Goal: Task Accomplishment & Management: Manage account settings

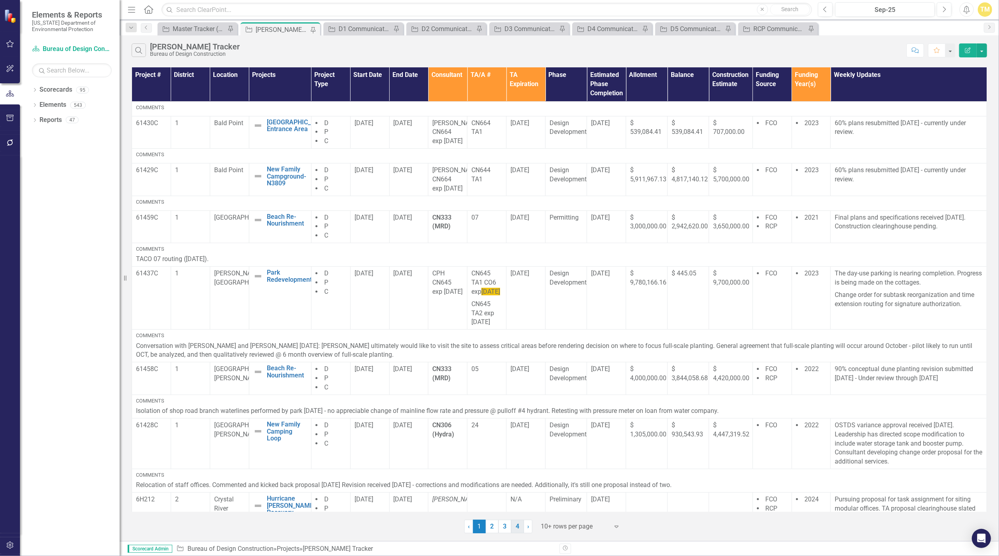
click at [488, 526] on link "4" at bounding box center [517, 527] width 13 height 14
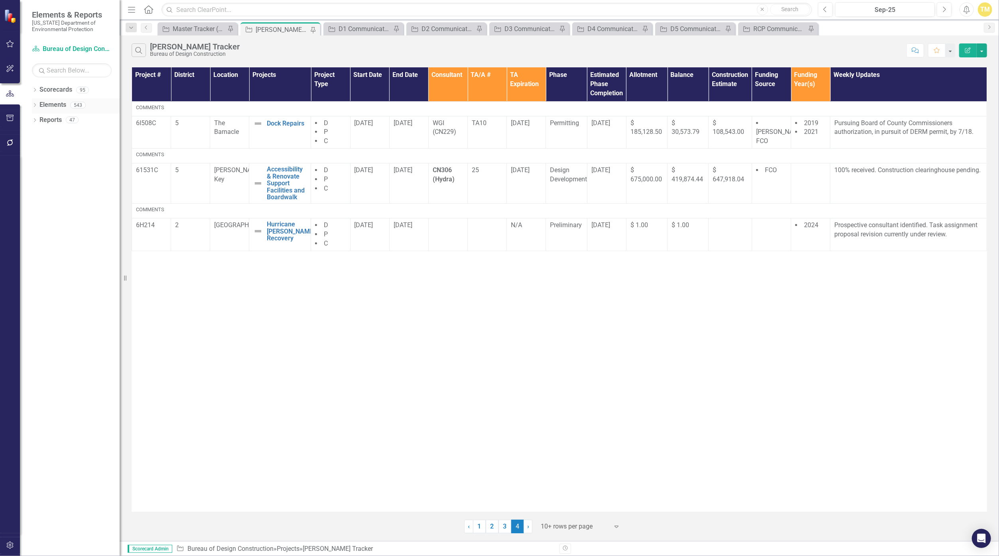
click at [47, 104] on link "Elements" at bounding box center [52, 105] width 27 height 9
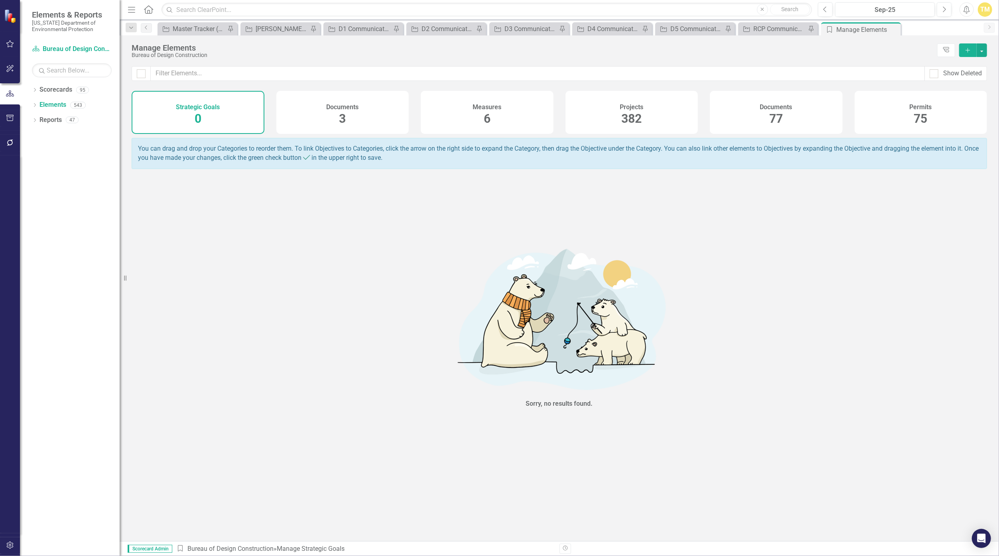
click at [488, 108] on div "Projects 382" at bounding box center [632, 112] width 133 height 43
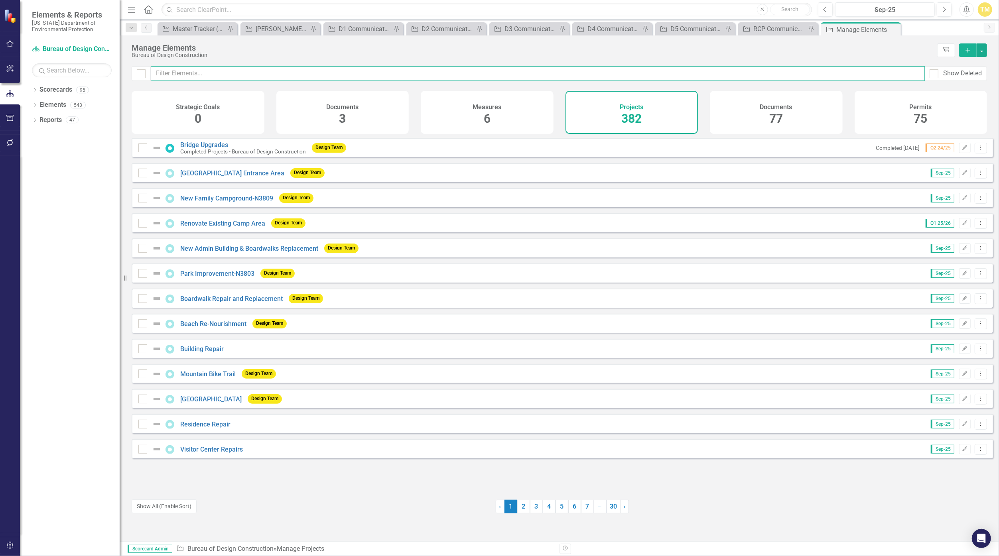
click at [185, 72] on input "text" at bounding box center [538, 73] width 774 height 15
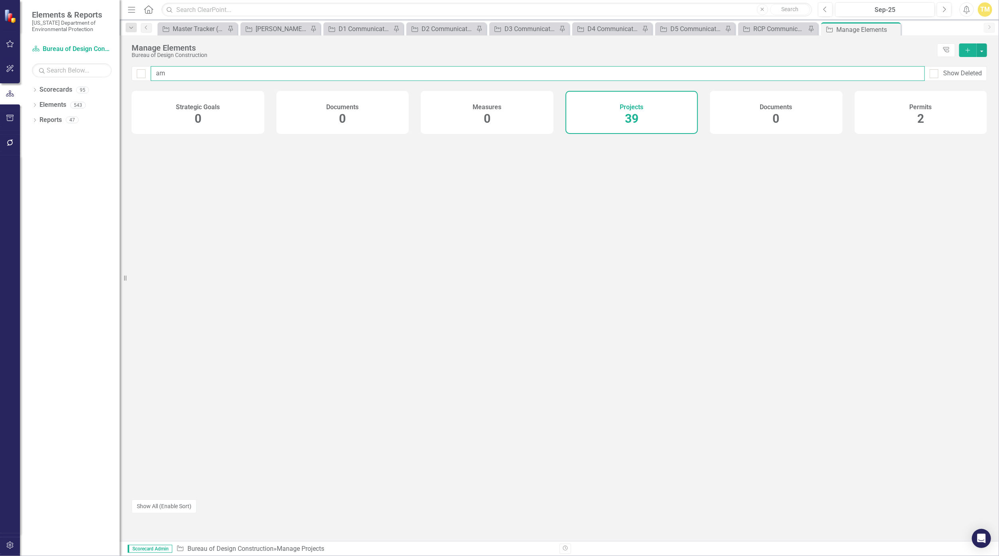
type input "a"
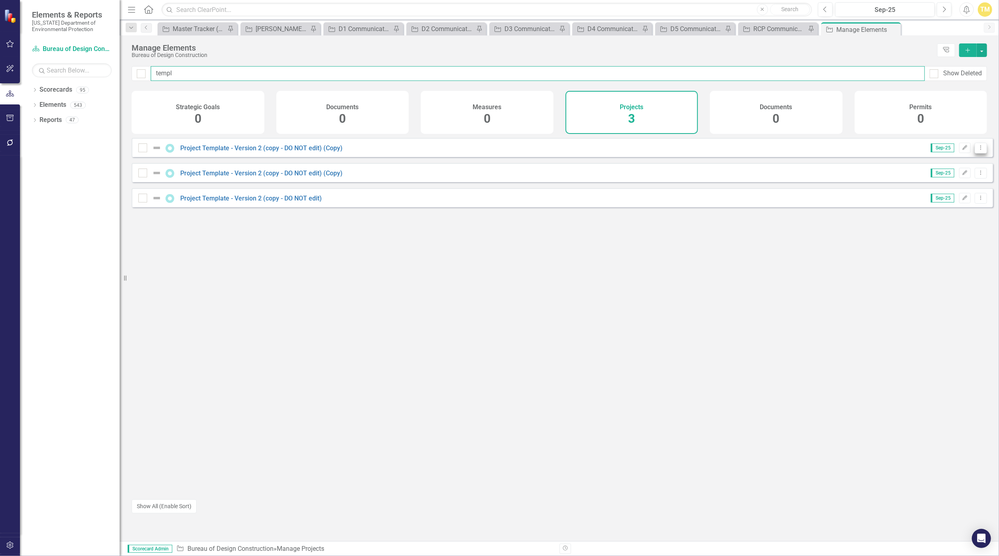
type input "templ"
click at [488, 150] on icon "Dropdown Menu" at bounding box center [981, 147] width 7 height 5
click at [488, 195] on link "Copy Duplicate Project" at bounding box center [947, 196] width 67 height 15
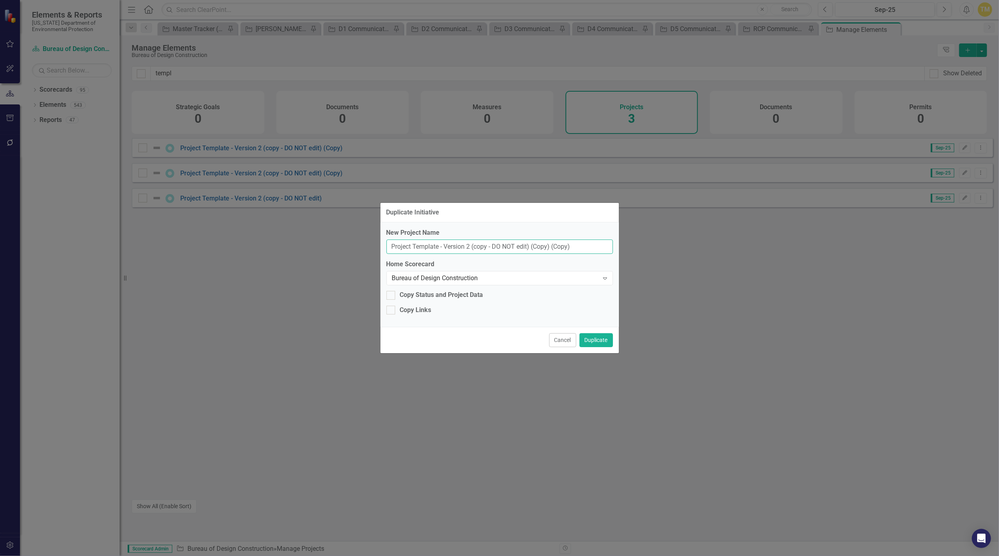
drag, startPoint x: 582, startPoint y: 250, endPoint x: 124, endPoint y: 255, distance: 457.5
click at [124, 255] on div "Duplicate Initiative New Project Name Project Template - Version 2 (copy - DO N…" at bounding box center [499, 278] width 999 height 556
type input "[GEOGRAPHIC_DATA] Inspection"
click at [488, 341] on button "Duplicate" at bounding box center [597, 340] width 34 height 14
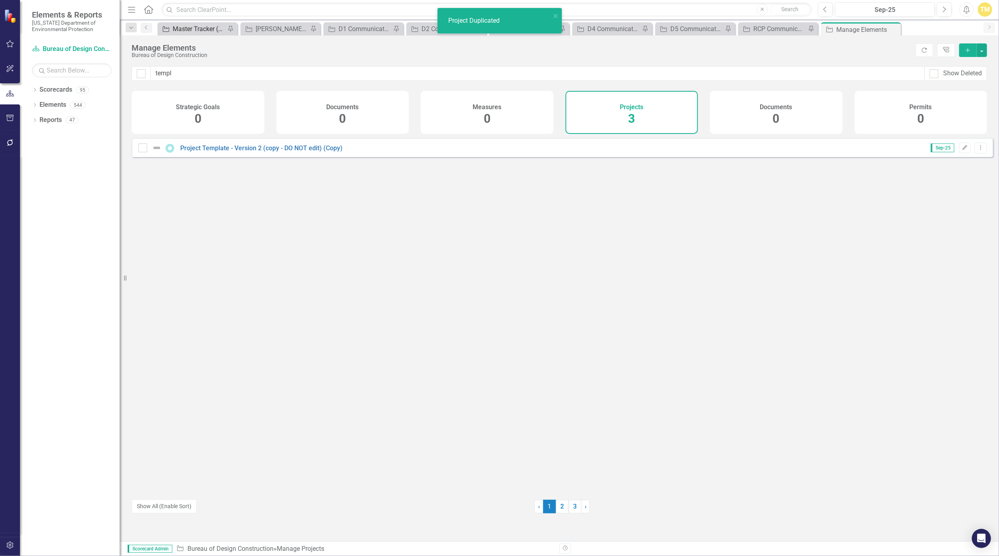
click at [191, 26] on div "Master Tracker (External)" at bounding box center [199, 29] width 53 height 10
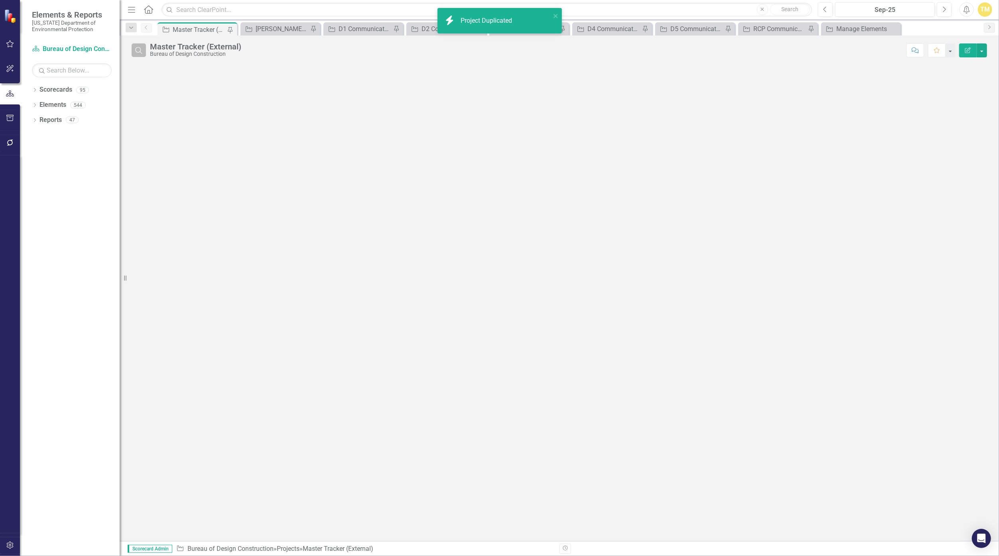
click at [139, 49] on icon "Search" at bounding box center [138, 50] width 9 height 7
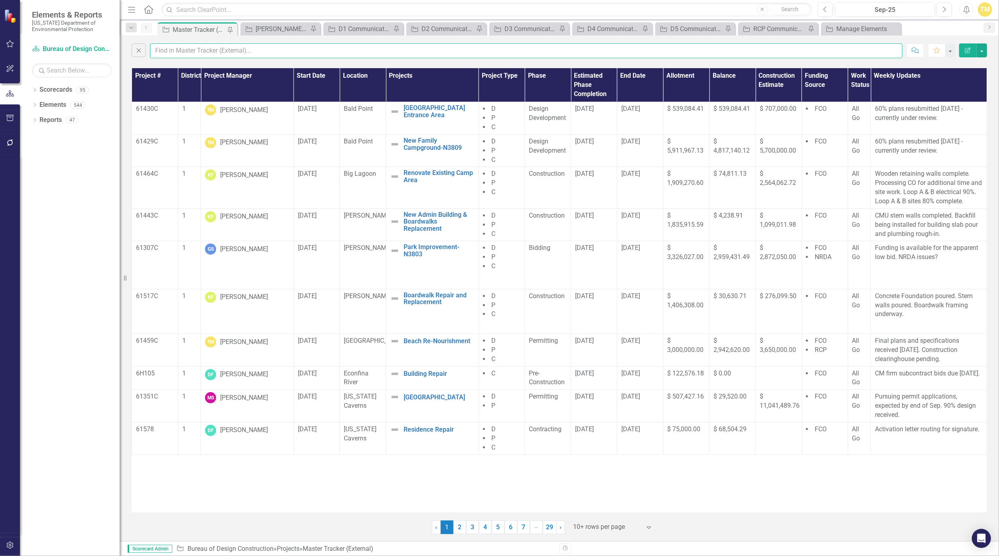
click at [166, 48] on input "text" at bounding box center [526, 50] width 753 height 15
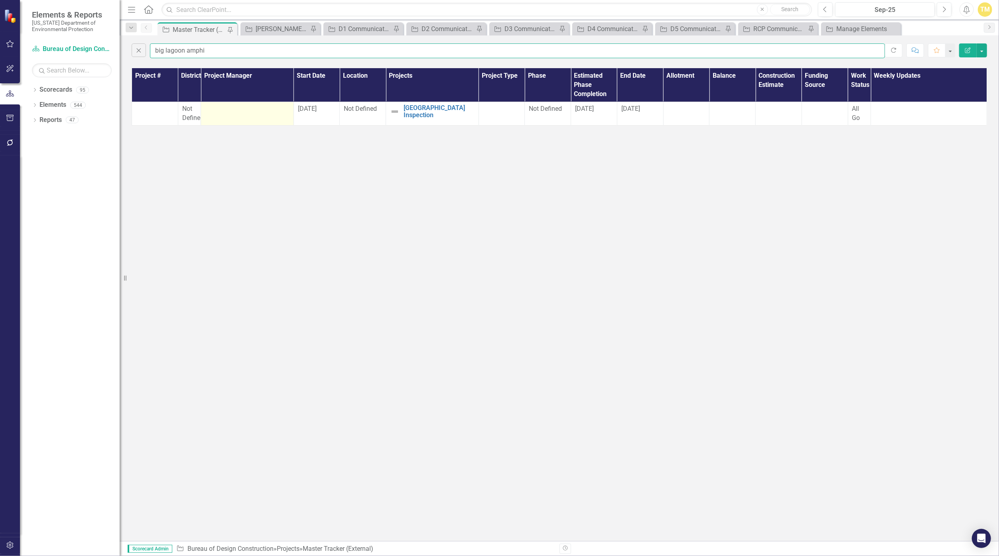
type input "big lagoon amphi"
click at [250, 112] on div at bounding box center [247, 109] width 85 height 10
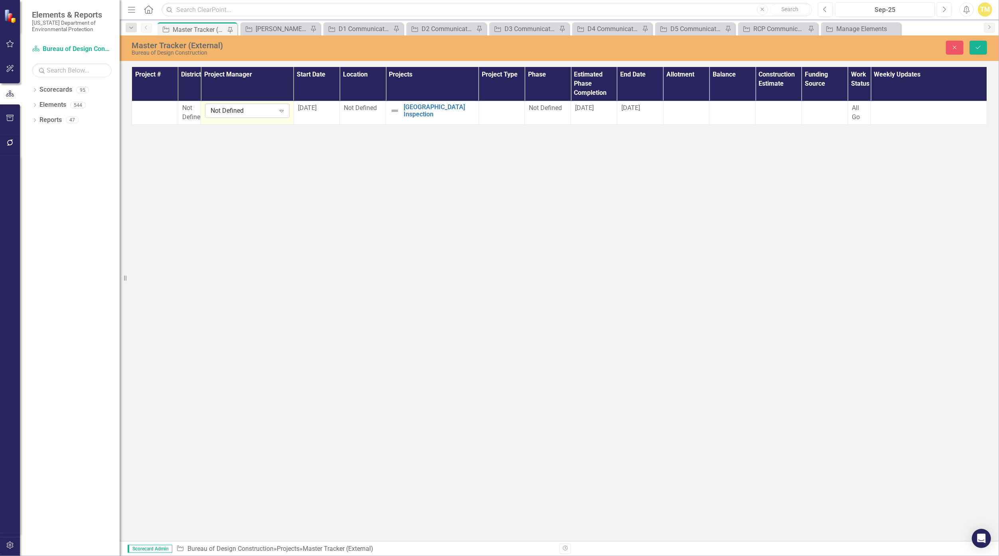
drag, startPoint x: 250, startPoint y: 112, endPoint x: 268, endPoint y: 113, distance: 18.4
click at [268, 113] on div "Not Defined" at bounding box center [243, 110] width 65 height 9
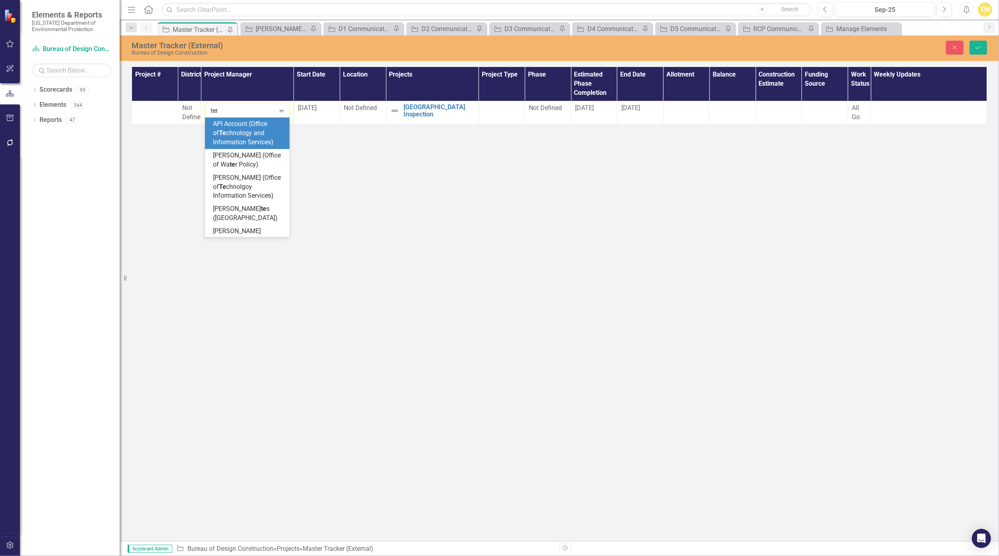
type input "terr"
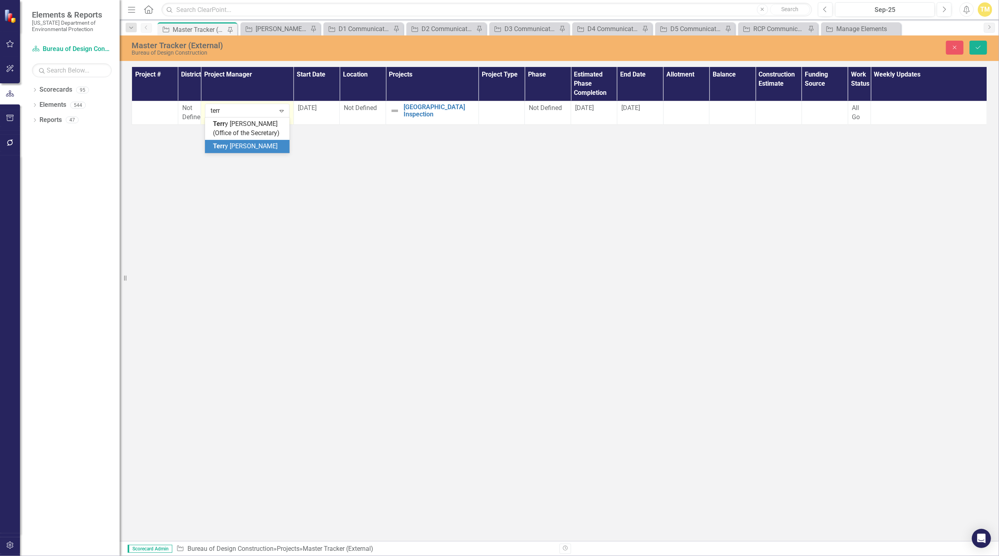
click at [258, 148] on span "Terr y [PERSON_NAME]" at bounding box center [245, 146] width 65 height 8
click at [155, 109] on div at bounding box center [155, 109] width 38 height 10
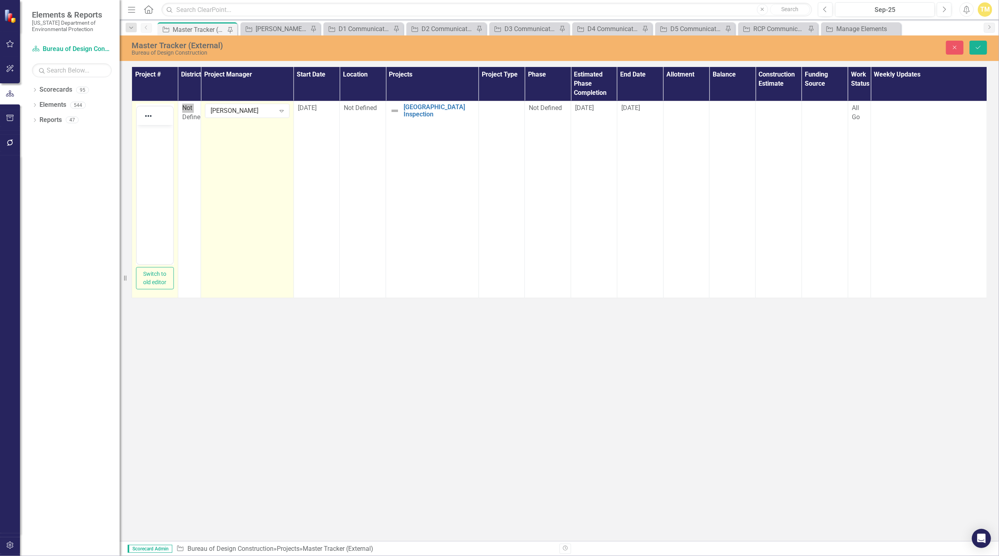
drag, startPoint x: 292, startPoint y: 234, endPoint x: 156, endPoint y: 161, distance: 154.0
click at [156, 161] on body "Rich Text Area. Press ALT-0 for help." at bounding box center [154, 185] width 36 height 120
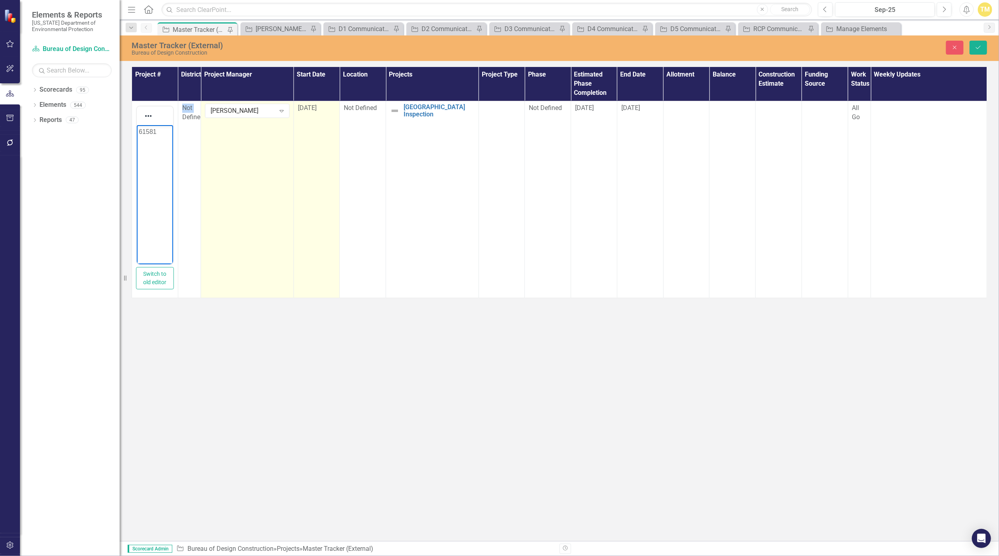
click at [320, 113] on td "[DATE]" at bounding box center [317, 199] width 46 height 197
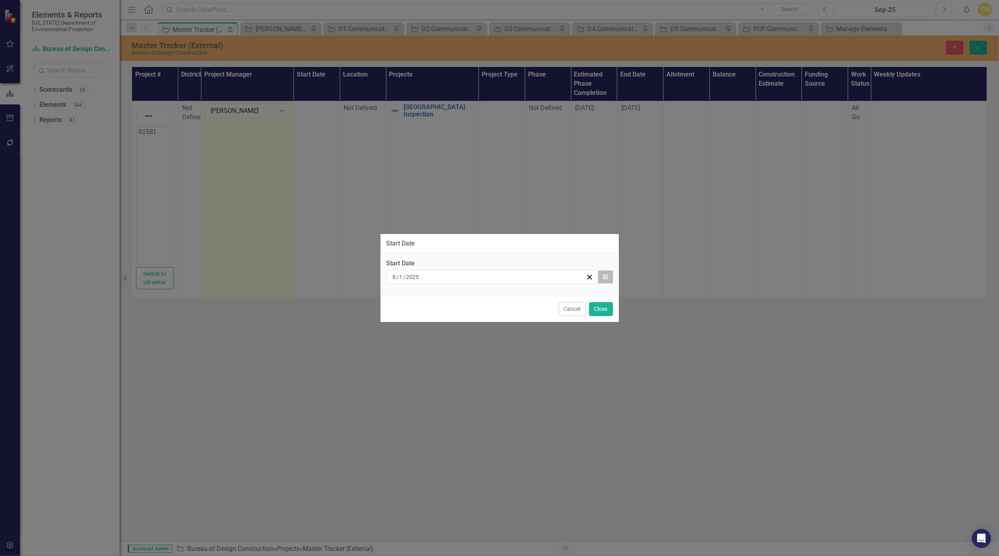
click at [488, 277] on icon "Calendar" at bounding box center [605, 277] width 5 height 6
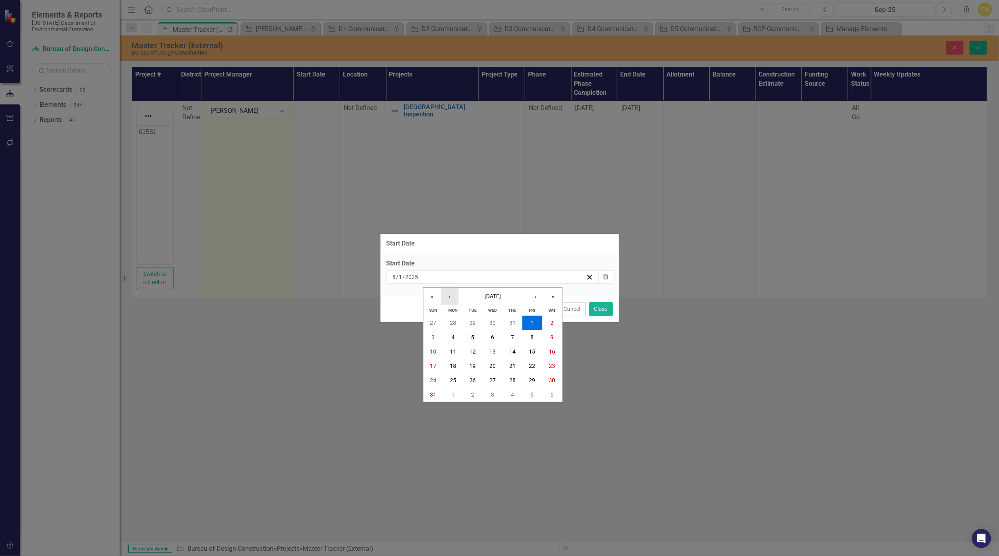
click at [450, 300] on button "‹" at bounding box center [450, 297] width 18 height 18
click at [488, 299] on button "›" at bounding box center [536, 297] width 18 height 18
click at [488, 309] on button "Cancel" at bounding box center [572, 309] width 27 height 14
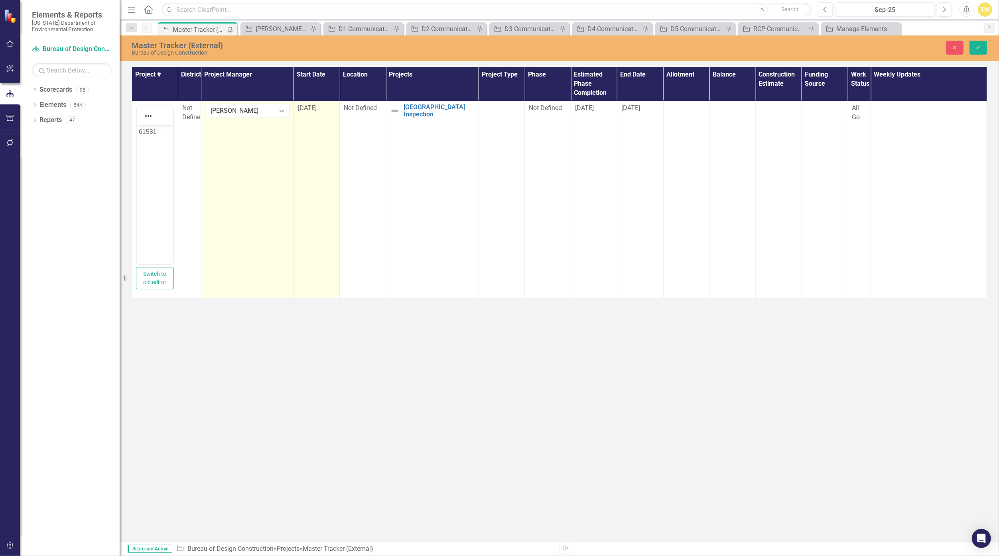
click at [317, 108] on span "[DATE]" at bounding box center [307, 108] width 19 height 8
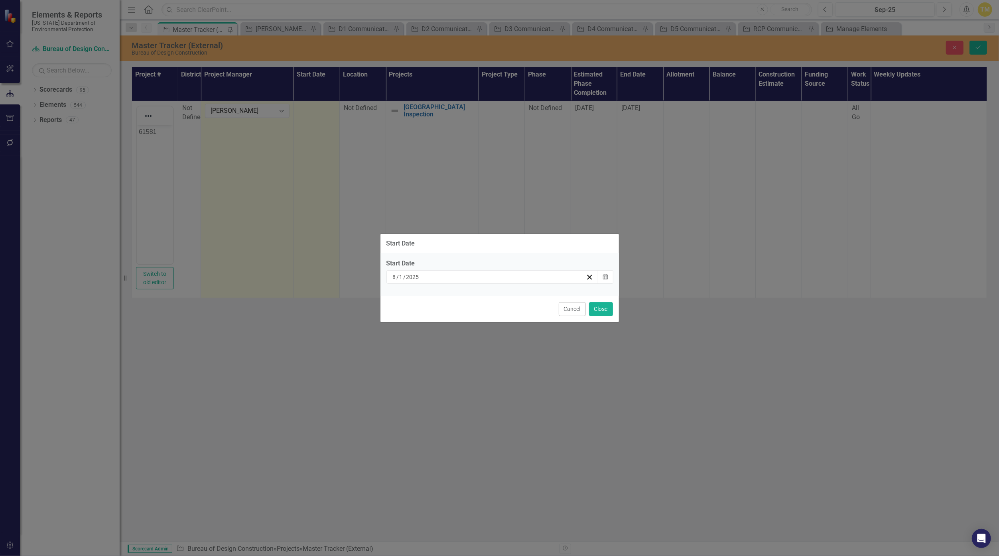
click at [488, 253] on div "Start Date" at bounding box center [499, 244] width 239 height 20
click at [488, 280] on icon "button" at bounding box center [605, 277] width 5 height 6
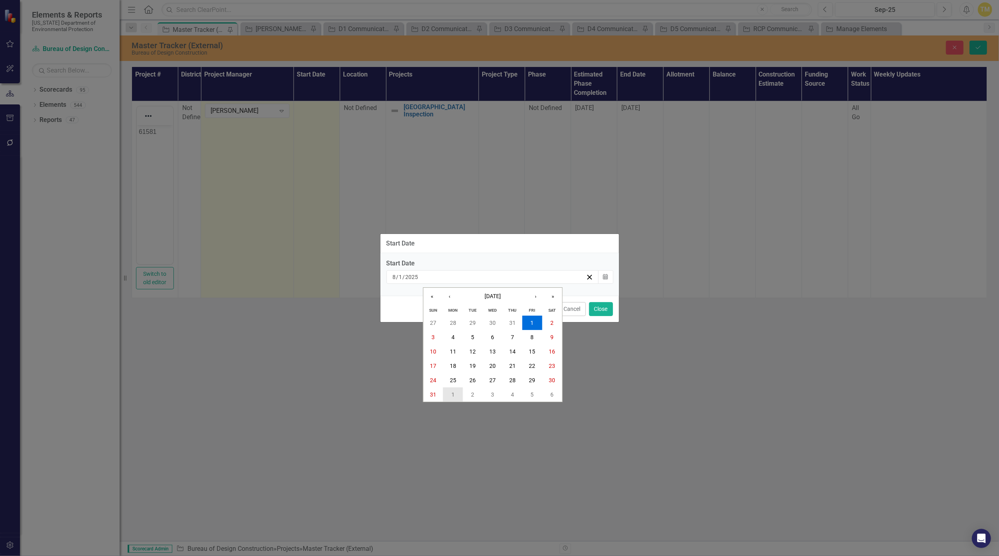
click at [457, 396] on button "1" at bounding box center [453, 395] width 20 height 14
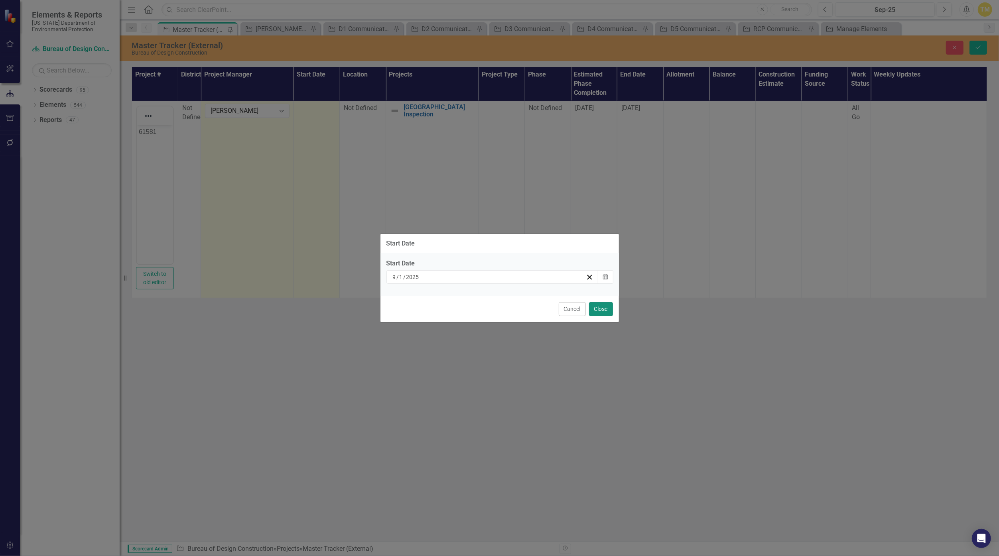
click at [488, 308] on button "Close" at bounding box center [601, 309] width 24 height 14
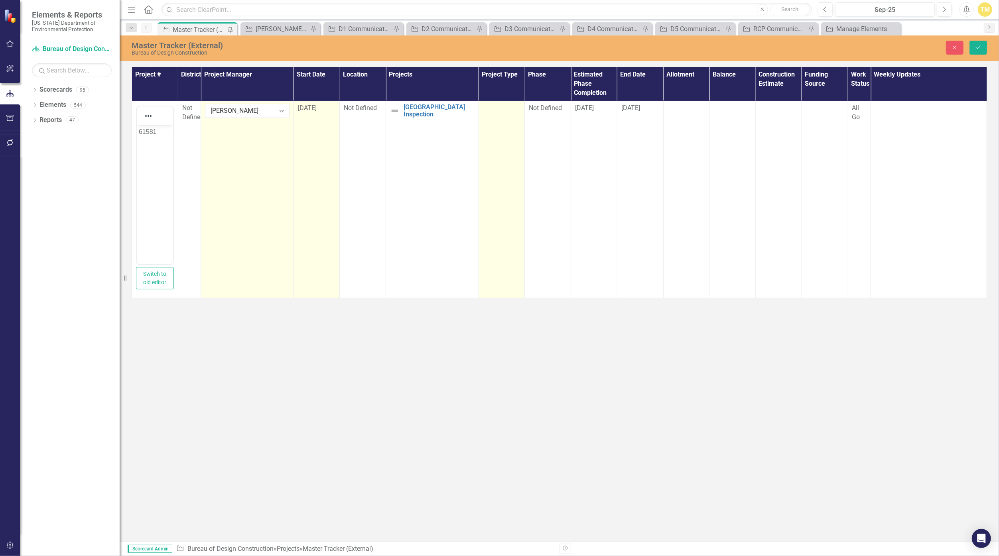
click at [488, 109] on div at bounding box center [502, 109] width 38 height 10
drag, startPoint x: 505, startPoint y: 109, endPoint x: 516, endPoint y: 111, distance: 12.1
click at [488, 111] on icon "Expand" at bounding box center [513, 110] width 8 height 6
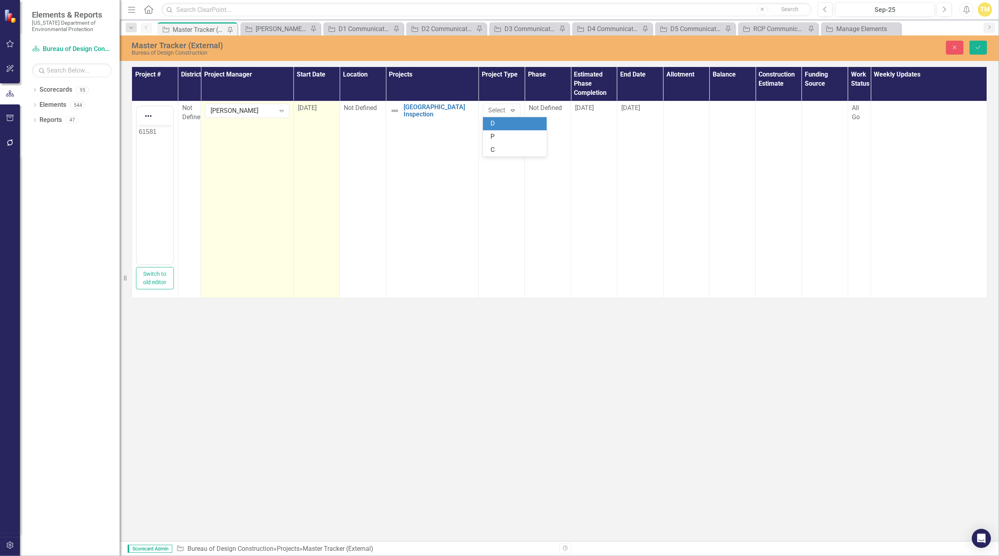
click at [488, 124] on div "D" at bounding box center [516, 123] width 51 height 9
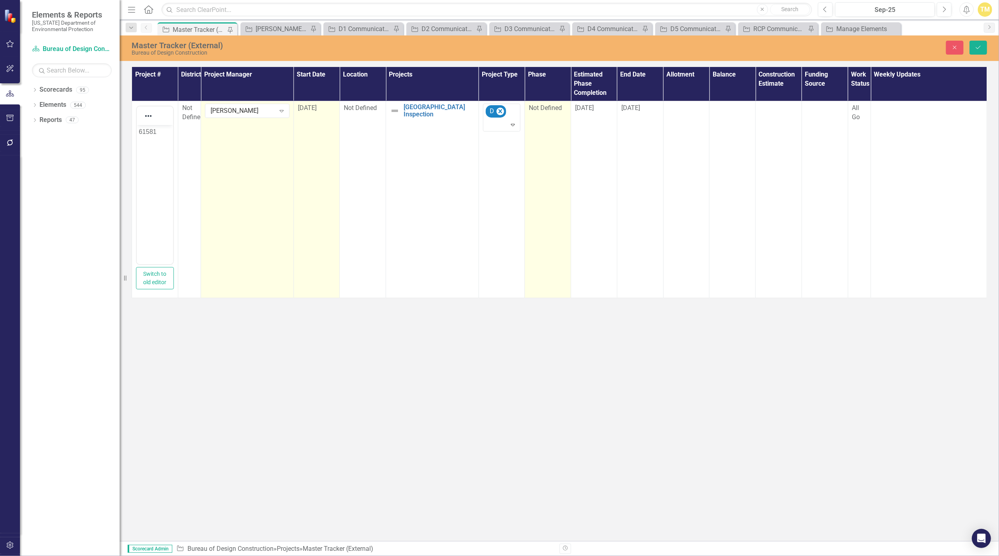
click at [488, 108] on span "Not Defined" at bounding box center [545, 108] width 33 height 8
drag, startPoint x: 553, startPoint y: 108, endPoint x: 560, endPoint y: 112, distance: 7.1
click at [488, 112] on icon at bounding box center [559, 111] width 4 height 2
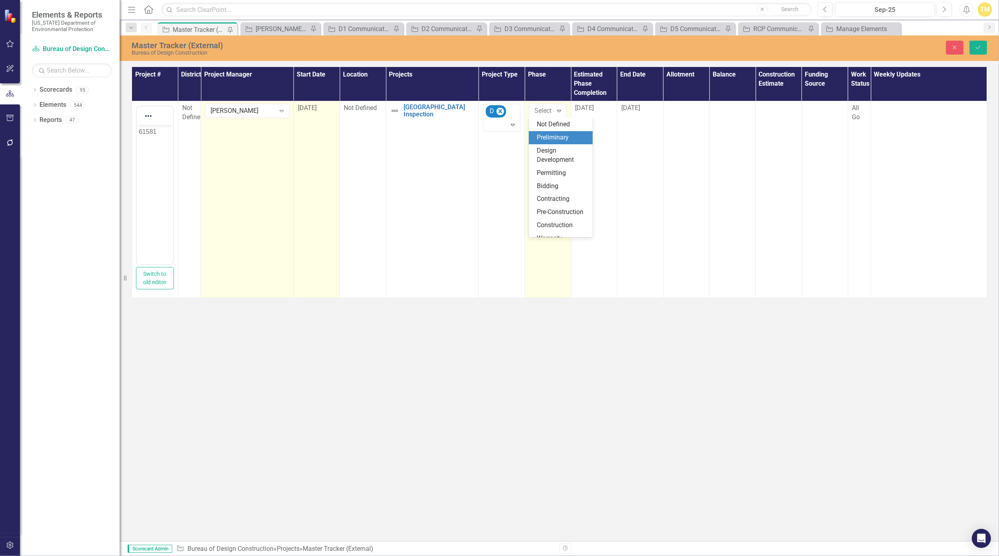
click at [488, 139] on div "Preliminary" at bounding box center [562, 137] width 51 height 9
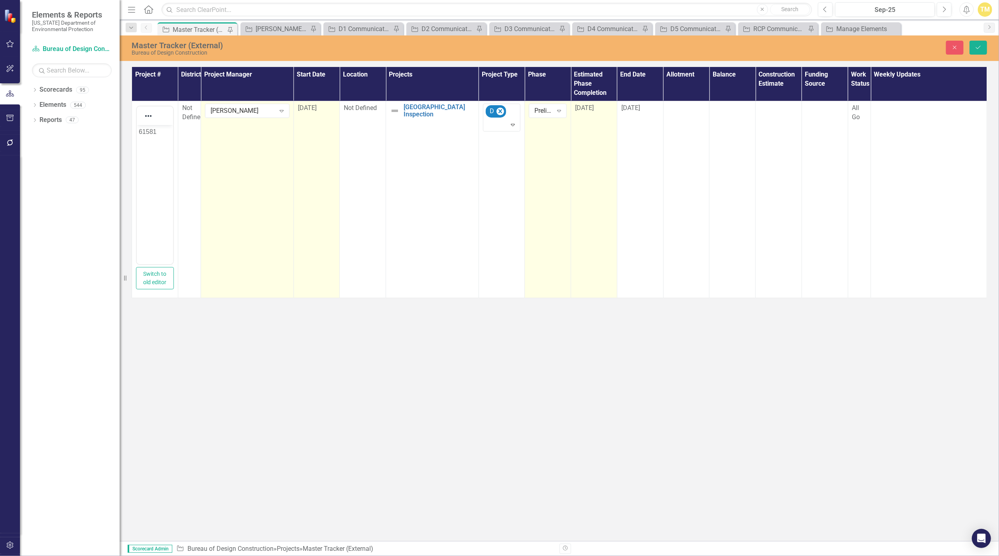
click at [488, 108] on span "[DATE]" at bounding box center [584, 108] width 19 height 8
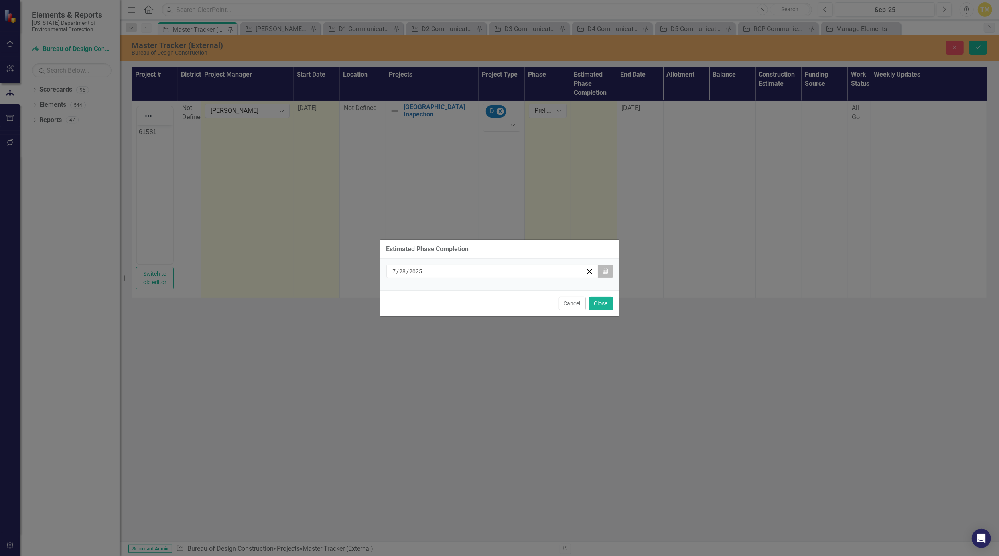
click at [488, 270] on icon "Calendar" at bounding box center [605, 272] width 5 height 6
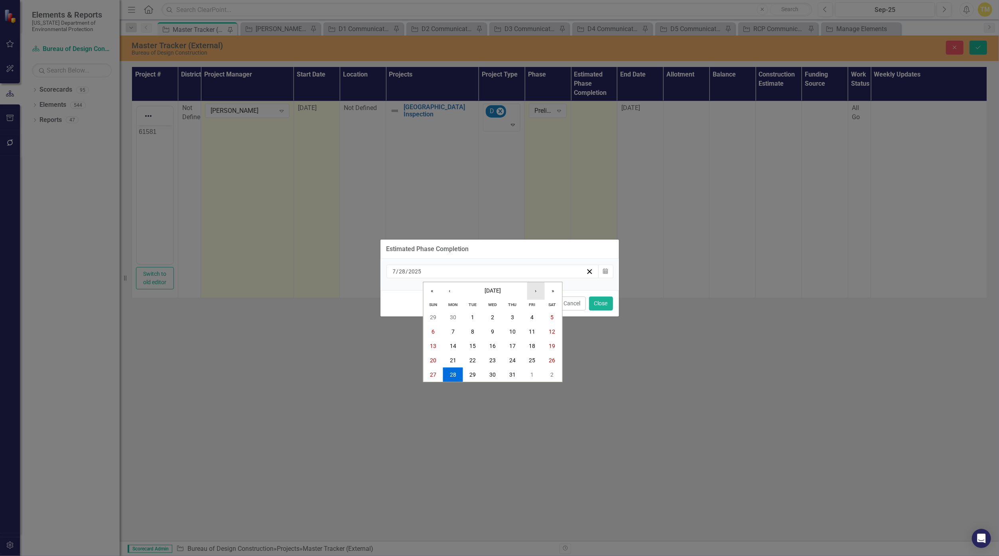
click at [488, 293] on button "›" at bounding box center [536, 291] width 18 height 18
click at [488, 373] on abbr "31" at bounding box center [532, 375] width 6 height 6
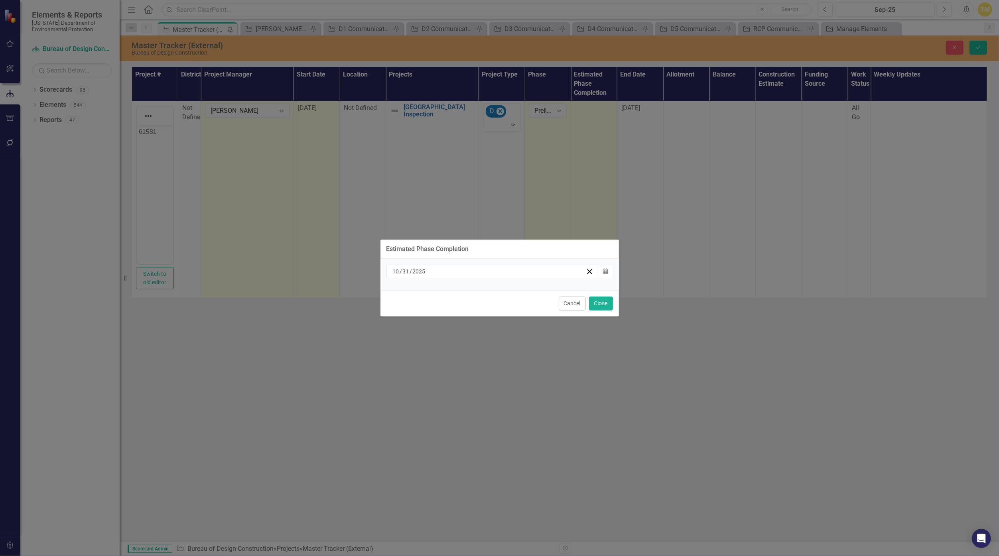
click at [488, 109] on div "Estimated Phase Completion [DATE] Calendar Cancel Close" at bounding box center [499, 278] width 999 height 556
click at [488, 305] on button "Close" at bounding box center [601, 304] width 24 height 14
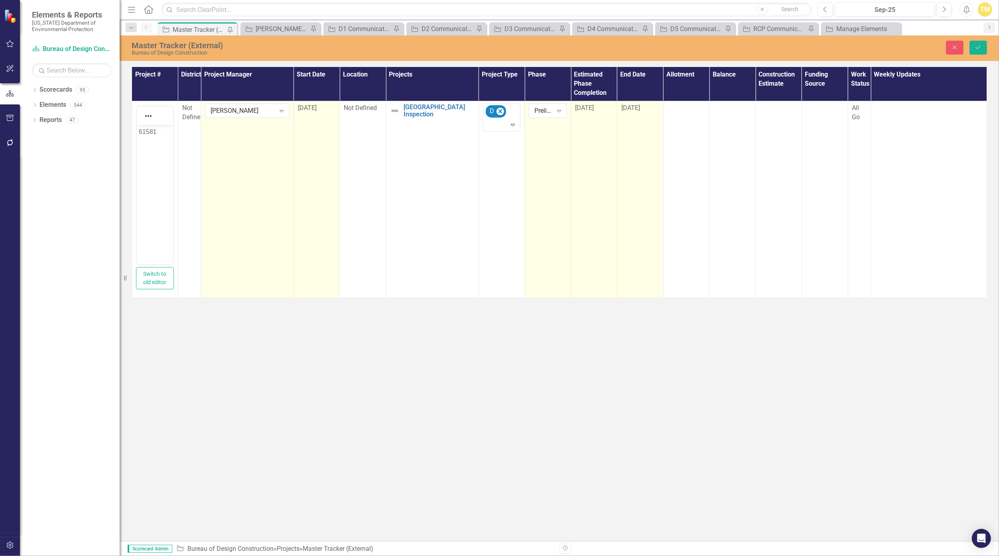
click at [488, 110] on span "[DATE]" at bounding box center [630, 108] width 19 height 8
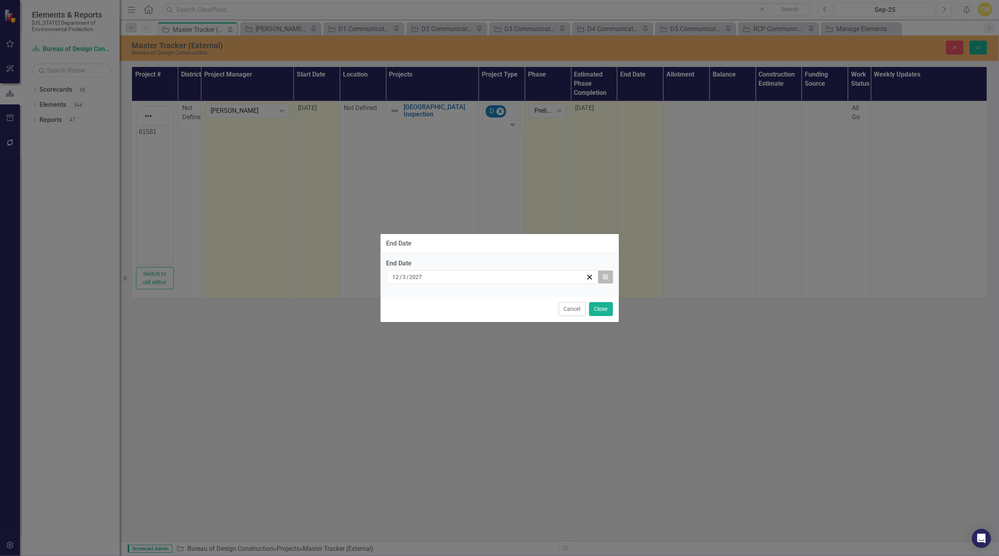
click at [488, 278] on button "Calendar" at bounding box center [605, 277] width 15 height 14
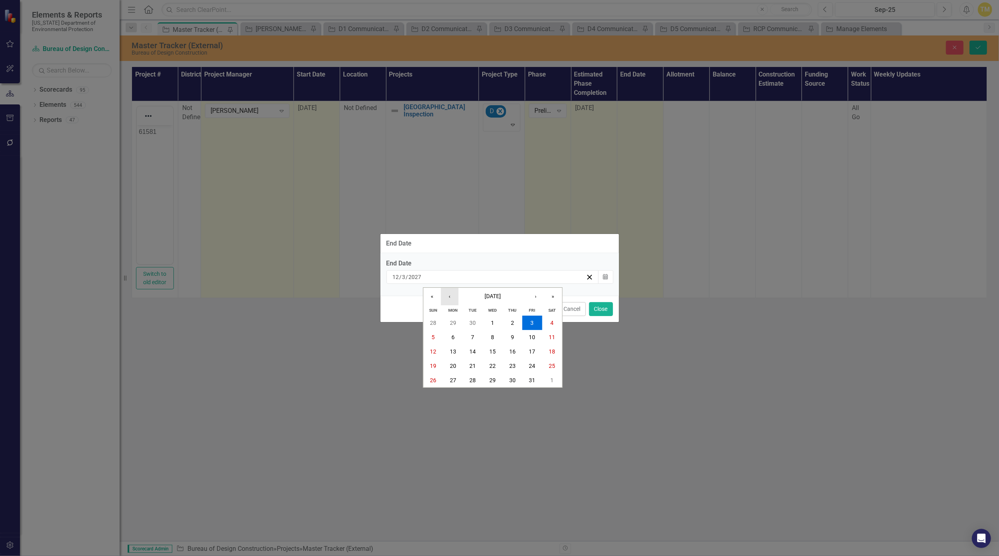
click at [451, 299] on button "‹" at bounding box center [450, 297] width 18 height 18
click at [453, 324] on abbr "1" at bounding box center [452, 323] width 3 height 6
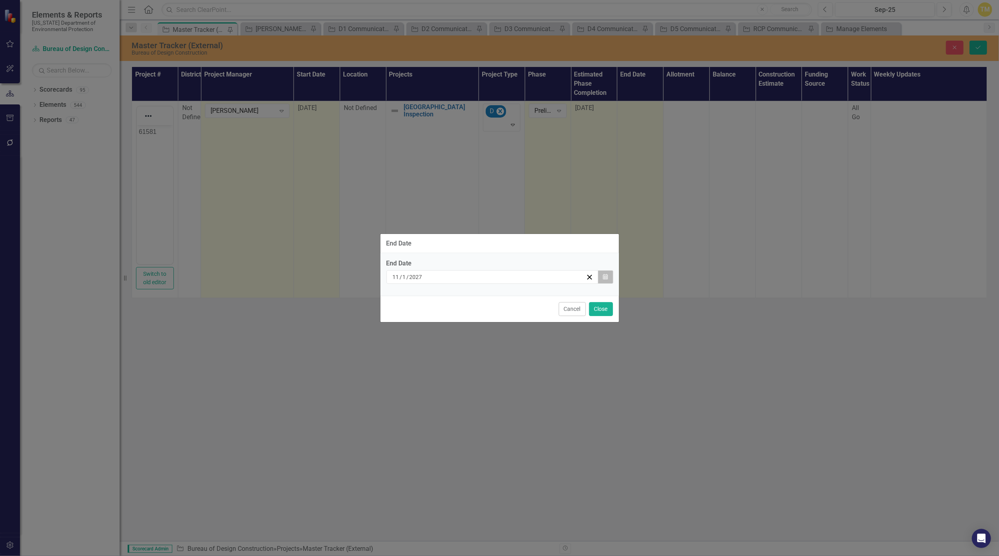
click at [488, 280] on button "Calendar" at bounding box center [605, 277] width 15 height 14
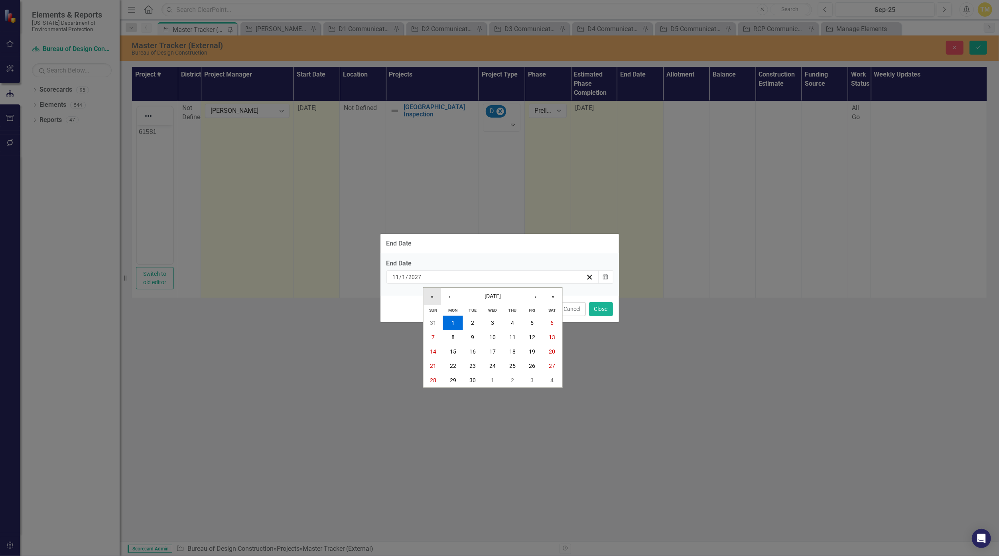
click at [436, 298] on button "«" at bounding box center [432, 297] width 18 height 18
click at [454, 336] on abbr "3" at bounding box center [452, 337] width 3 height 6
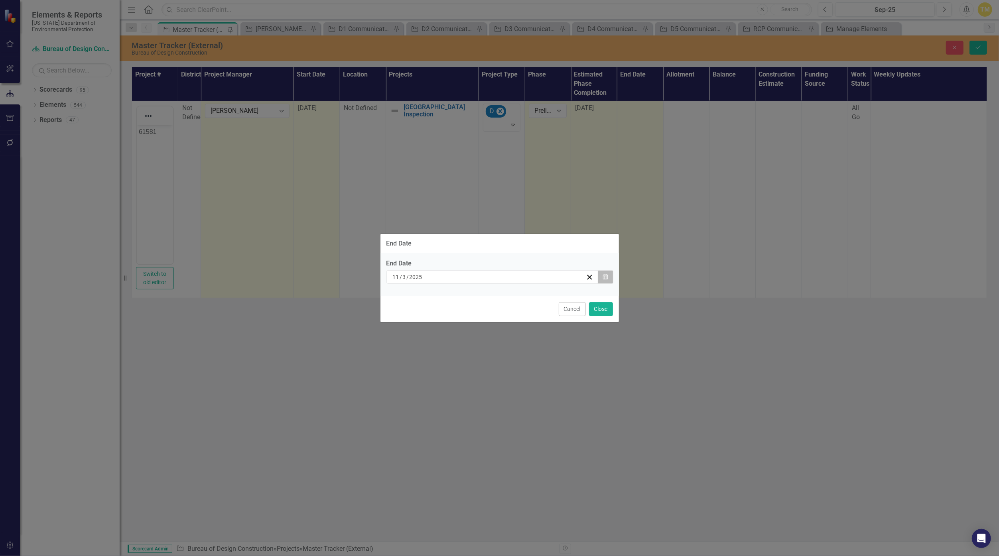
click at [488, 282] on button "Calendar" at bounding box center [605, 277] width 15 height 14
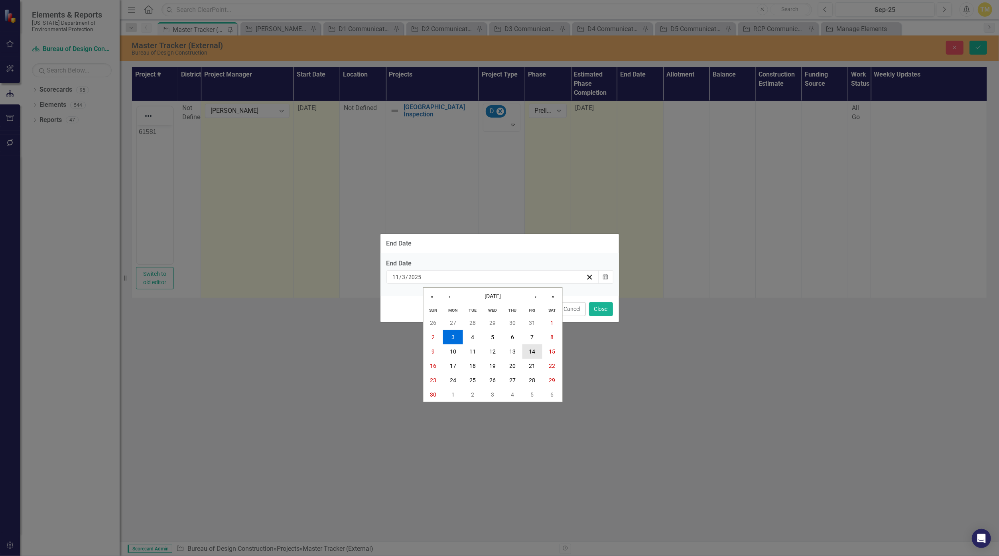
click at [488, 349] on button "14" at bounding box center [532, 352] width 20 height 14
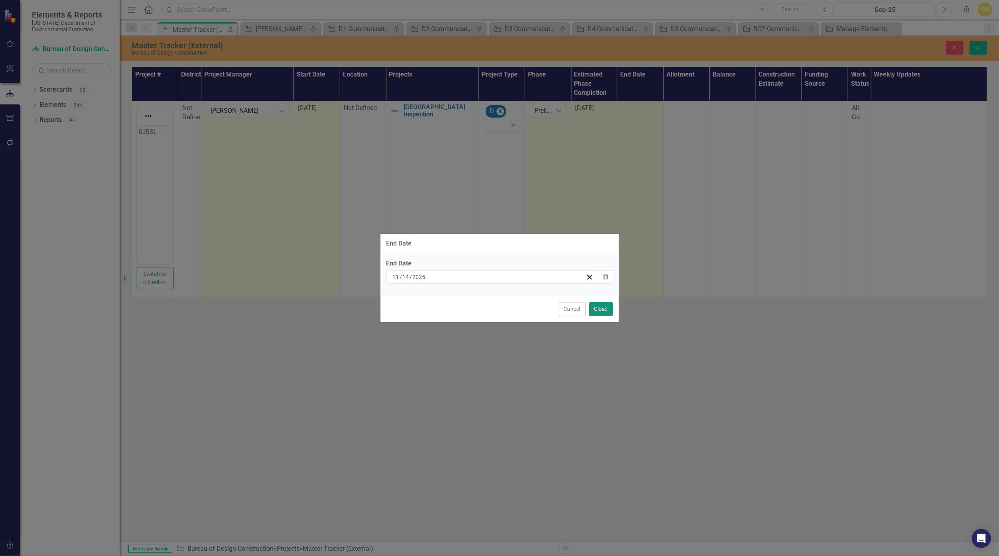
click at [488, 312] on button "Close" at bounding box center [601, 309] width 24 height 14
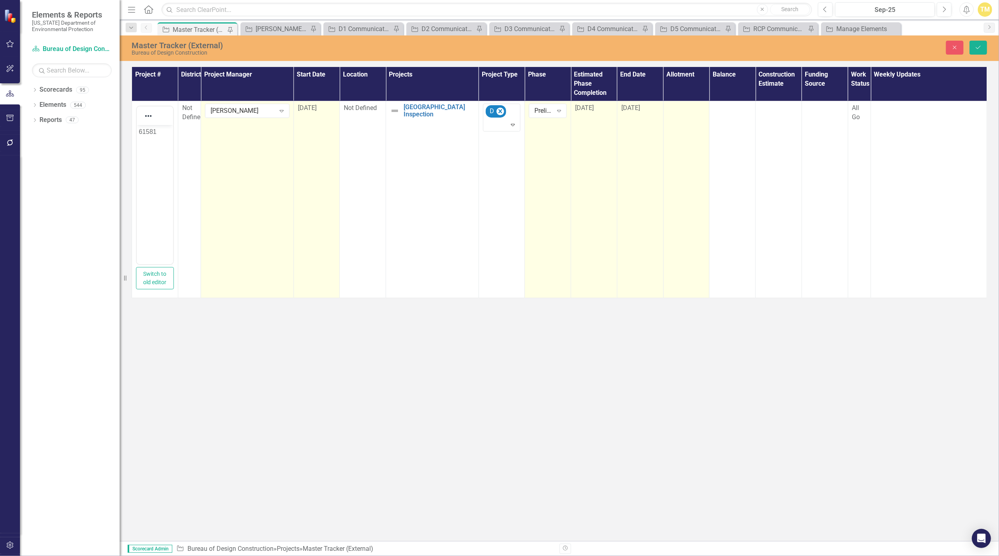
click at [488, 108] on div at bounding box center [687, 109] width 38 height 10
click at [488, 108] on input "number" at bounding box center [687, 111] width 38 height 15
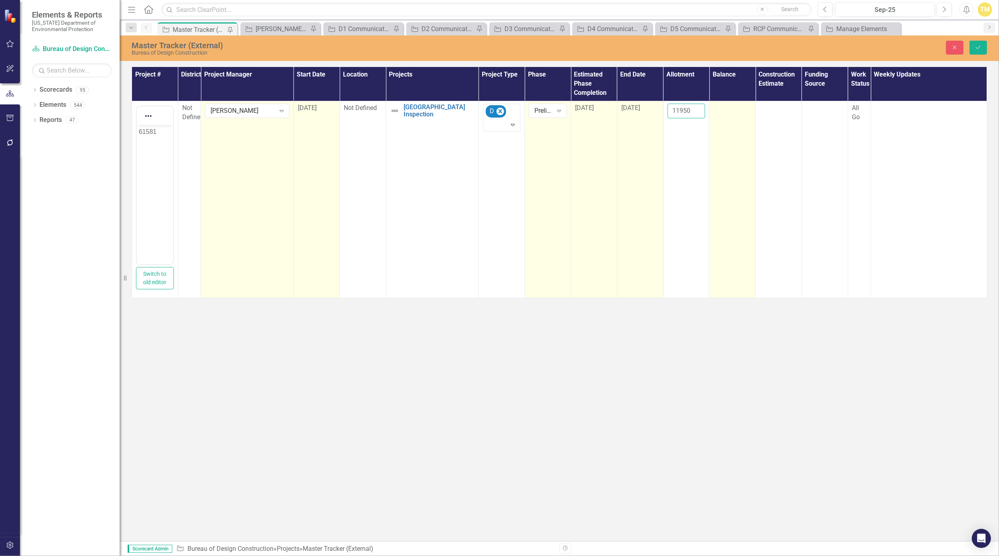
type input "11950"
click at [488, 115] on td at bounding box center [733, 199] width 46 height 197
click at [488, 108] on input "number" at bounding box center [733, 111] width 38 height 15
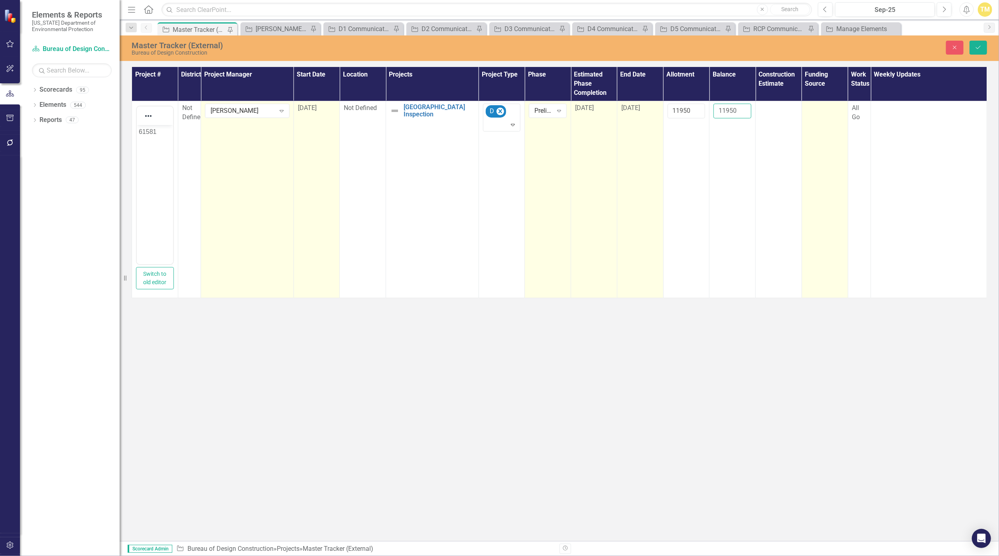
type input "11950"
click at [488, 108] on div at bounding box center [825, 109] width 38 height 10
click at [488, 108] on div at bounding box center [821, 110] width 27 height 11
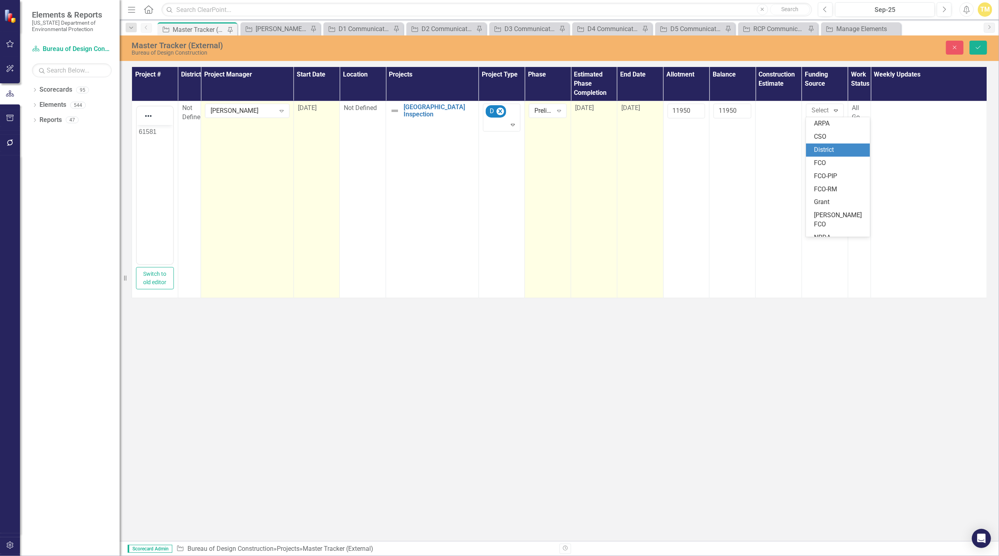
click at [488, 150] on div "District" at bounding box center [839, 150] width 51 height 9
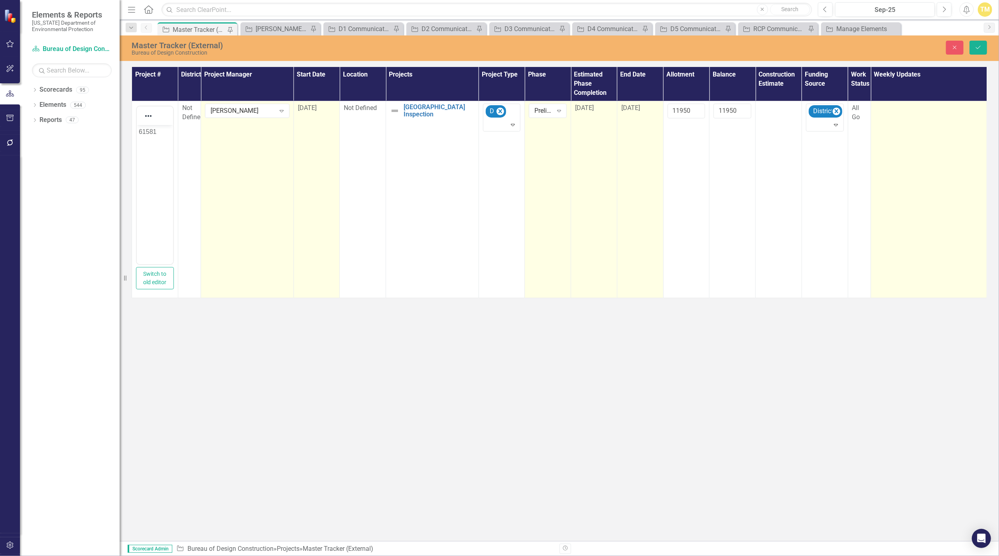
click at [488, 110] on div at bounding box center [929, 109] width 108 height 10
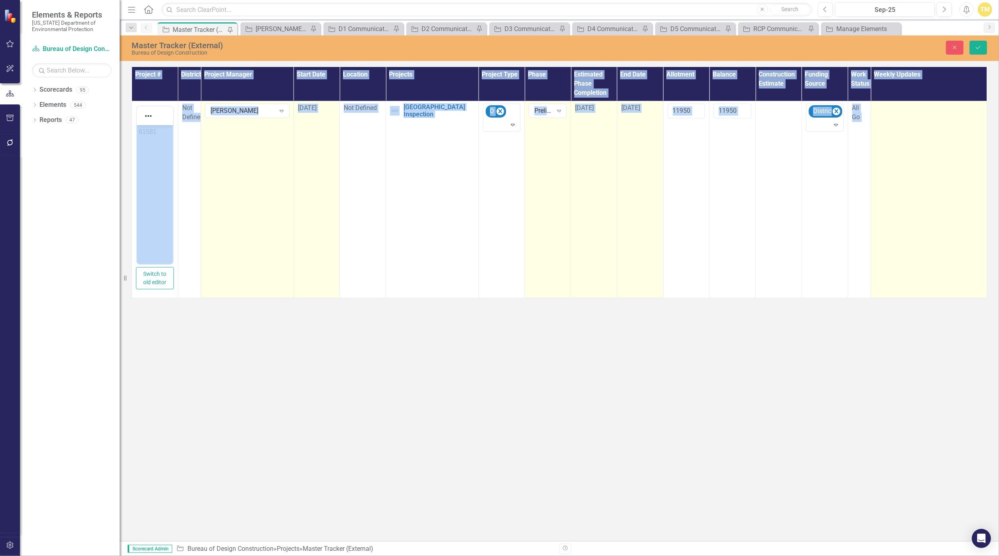
click at [488, 110] on div at bounding box center [929, 109] width 108 height 10
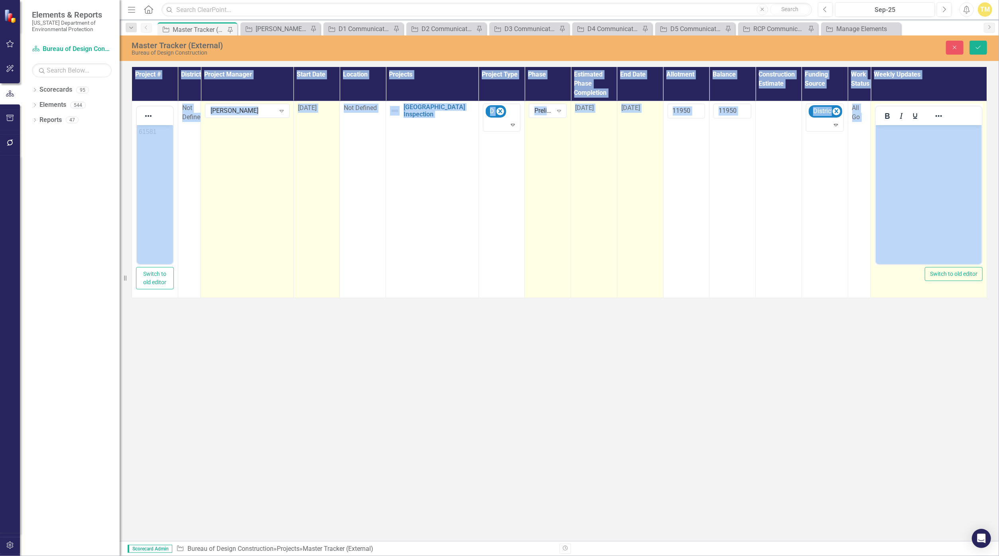
scroll to position [0, 0]
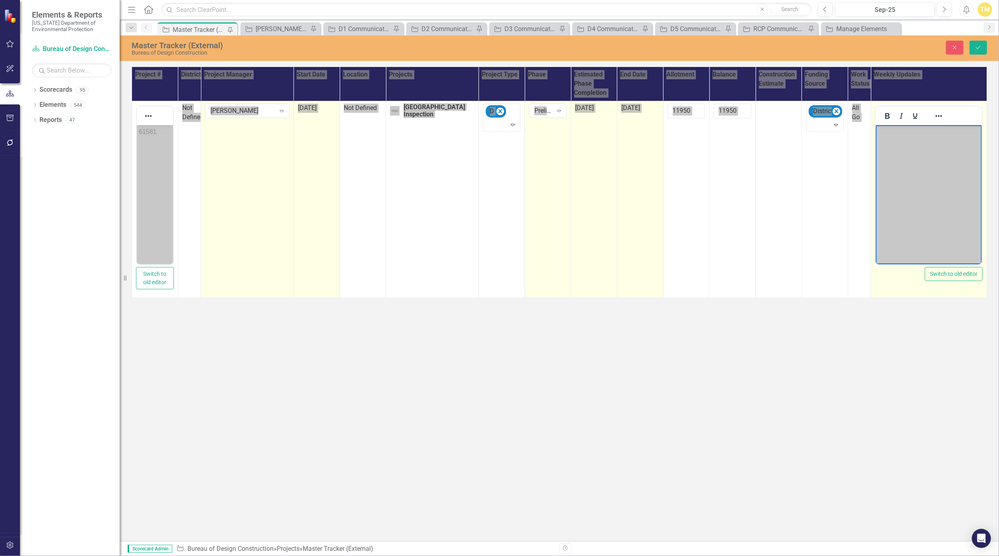
click at [488, 144] on body "Rich Text Area. Press ALT-0 for help." at bounding box center [928, 185] width 106 height 120
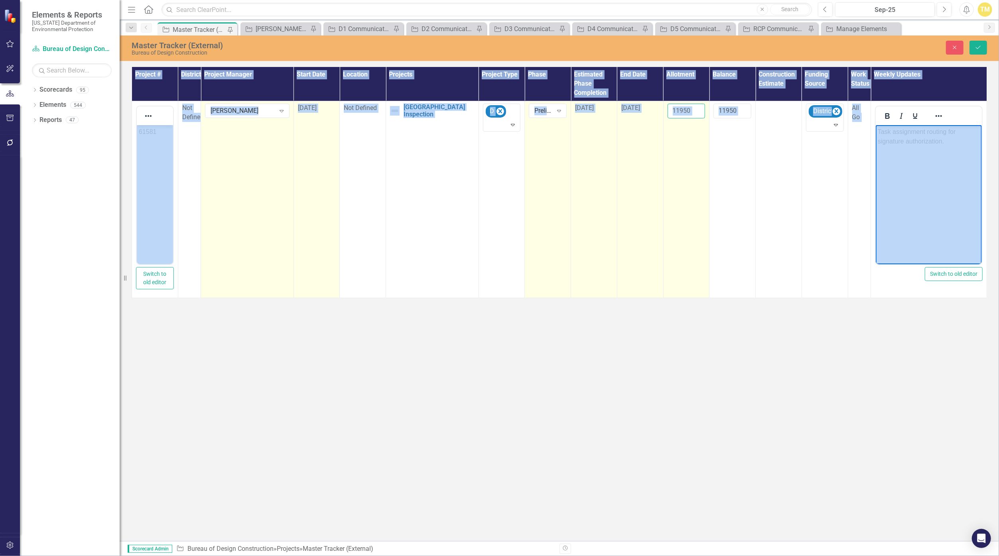
click at [488, 112] on input "11950" at bounding box center [687, 111] width 38 height 15
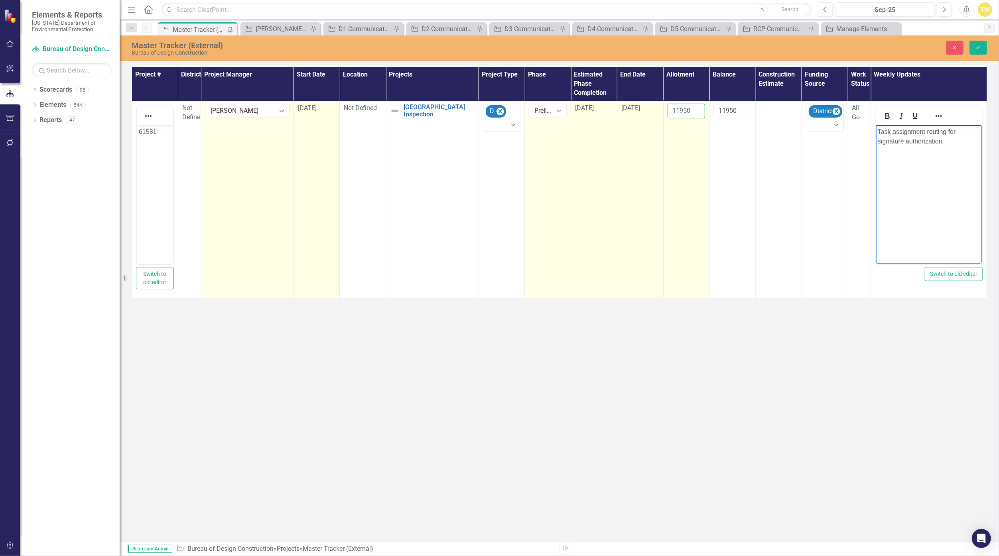
click at [488, 112] on input "11950" at bounding box center [687, 111] width 38 height 15
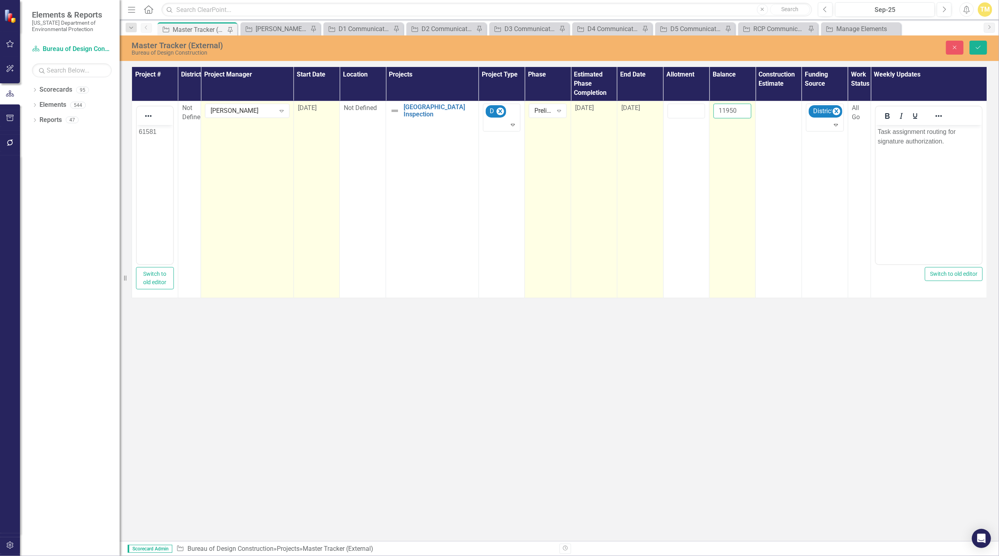
click at [488, 111] on input "11950" at bounding box center [733, 111] width 38 height 15
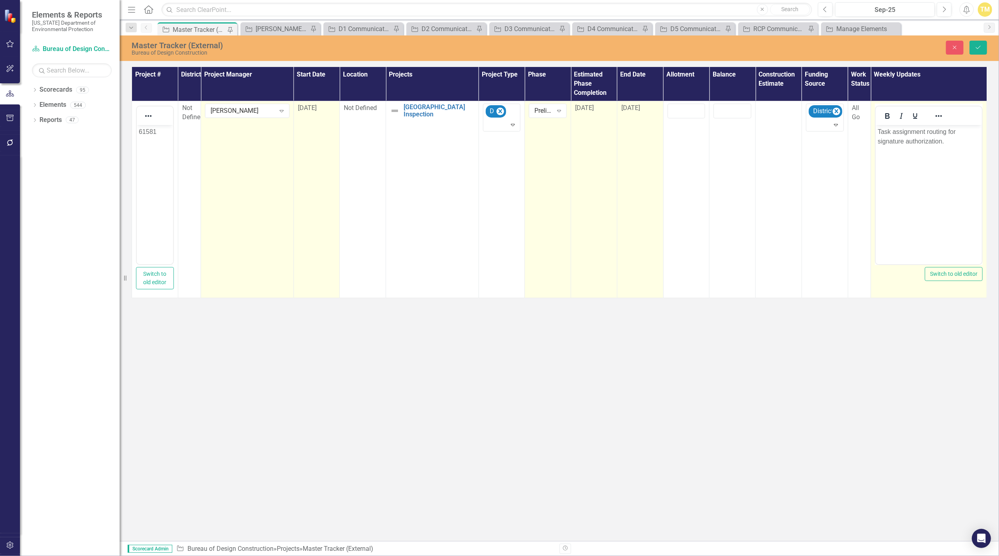
click at [488, 133] on p "Task assignment routing for signature authorization." at bounding box center [928, 136] width 102 height 19
click at [488, 45] on icon "Save" at bounding box center [978, 48] width 7 height 6
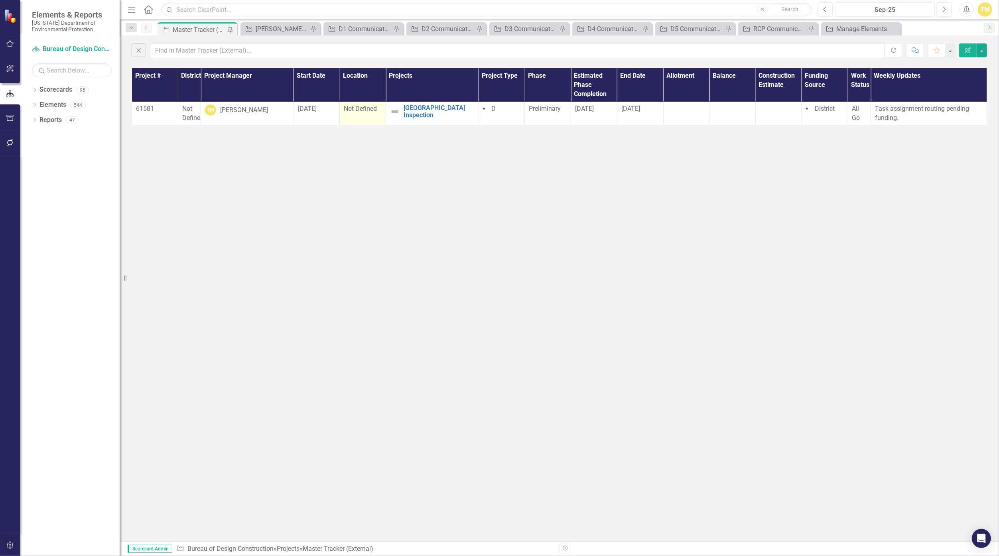
click at [368, 108] on span "Not Defined" at bounding box center [360, 109] width 33 height 8
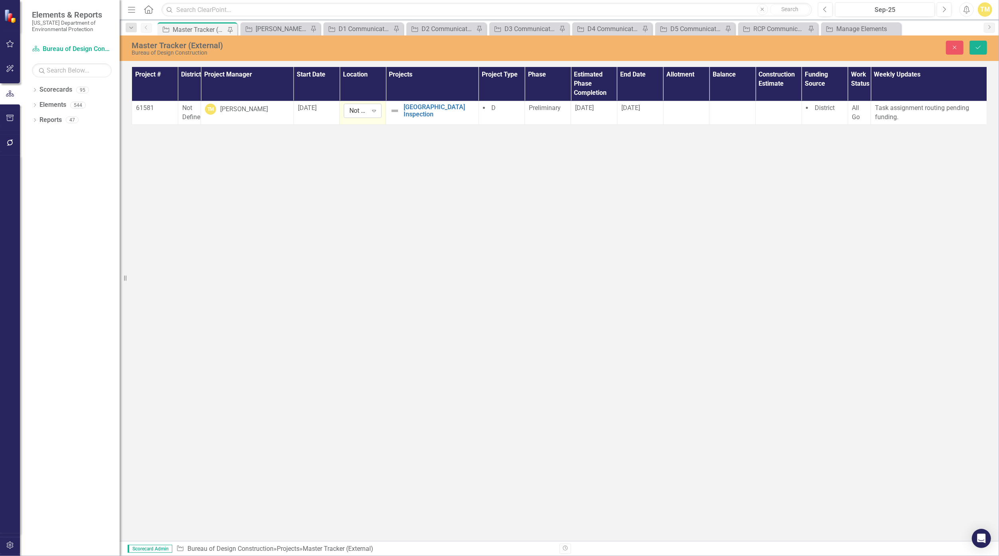
click at [368, 108] on div "Not Defined Expand" at bounding box center [363, 111] width 38 height 14
type input "big"
click at [398, 122] on td "Big Lagoon Amphitheater Inspection Edit Edit Project Link Open Element" at bounding box center [432, 113] width 93 height 24
drag, startPoint x: 398, startPoint y: 122, endPoint x: 445, endPoint y: 112, distance: 48.7
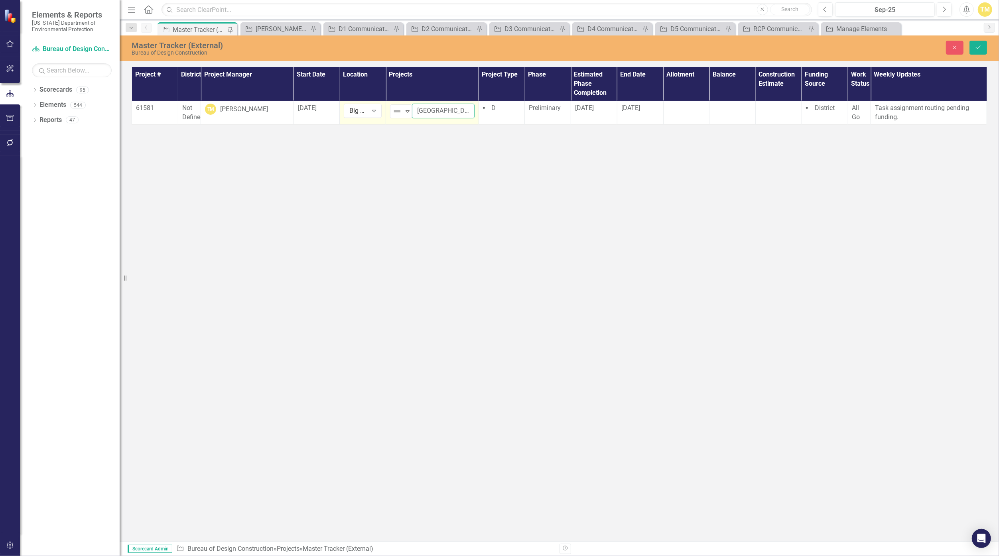
click at [445, 112] on input "[GEOGRAPHIC_DATA] Inspection" at bounding box center [443, 111] width 63 height 15
drag, startPoint x: 453, startPoint y: 111, endPoint x: 185, endPoint y: 108, distance: 268.0
click at [185, 108] on tr "61581 Not Defined TM [PERSON_NAME] [DATE] Big Lagoon Expand Not Defined Expand …" at bounding box center [559, 113] width 855 height 24
type input "Amphitheater Inspection"
click at [488, 45] on icon "Save" at bounding box center [978, 48] width 7 height 6
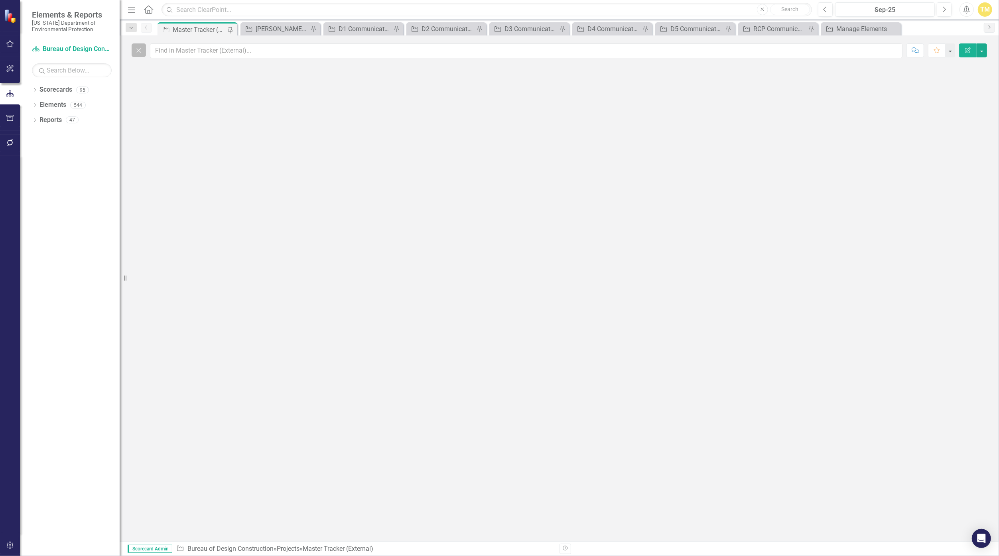
click at [142, 55] on button "Close" at bounding box center [139, 50] width 14 height 14
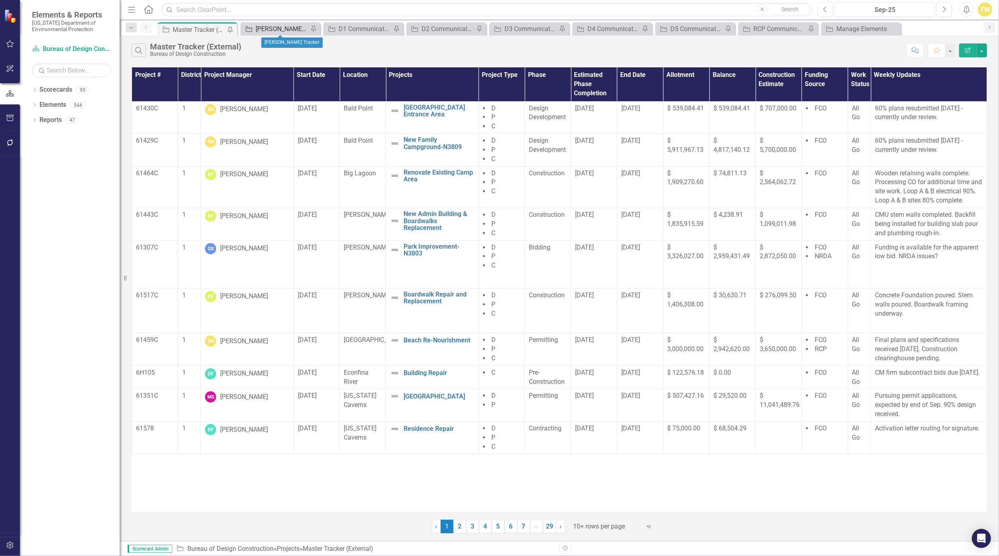
click at [270, 28] on div "[PERSON_NAME] Tracker" at bounding box center [282, 29] width 53 height 10
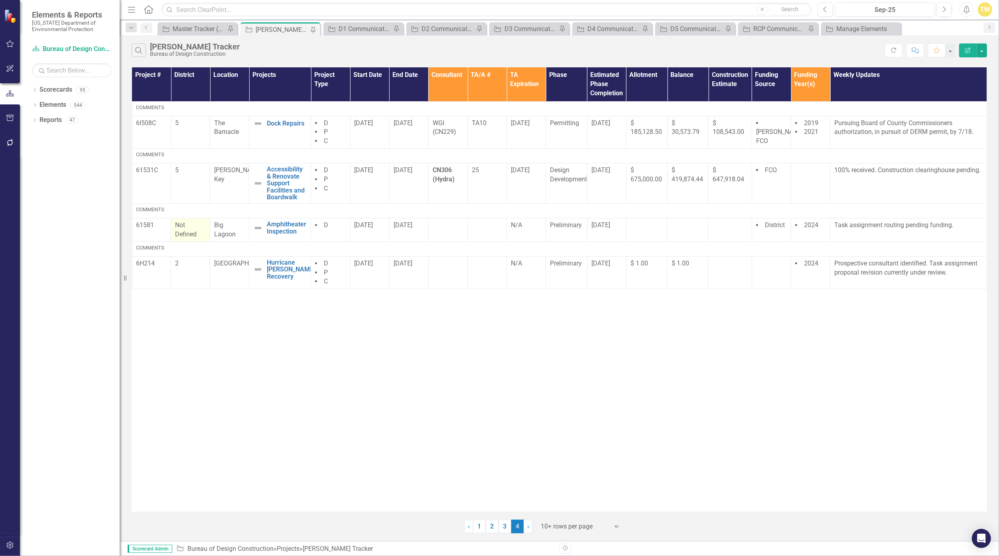
click at [179, 227] on span "Not Defined" at bounding box center [186, 229] width 22 height 17
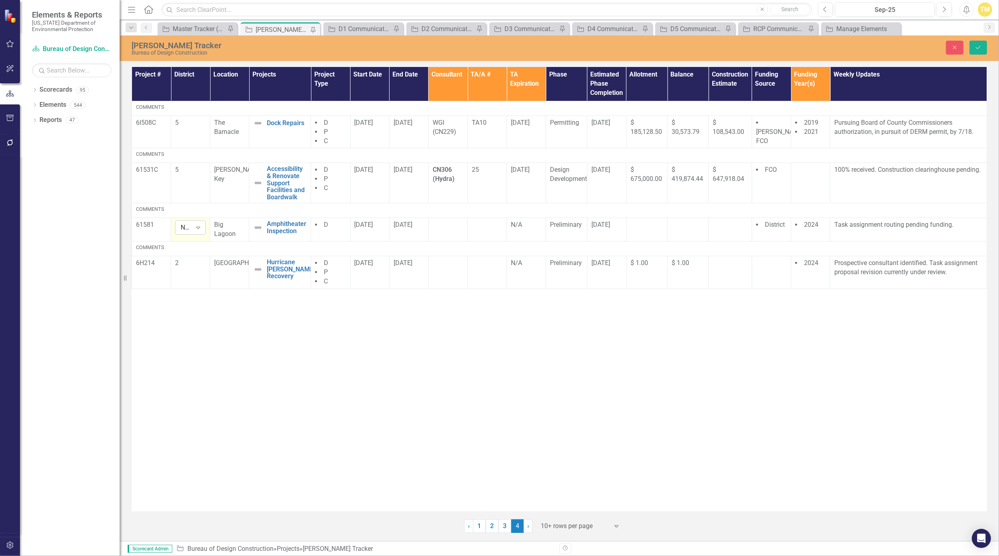
drag, startPoint x: 179, startPoint y: 227, endPoint x: 183, endPoint y: 229, distance: 4.5
click at [183, 229] on div "Not Defined" at bounding box center [186, 227] width 11 height 9
click at [203, 251] on div "1" at bounding box center [208, 254] width 51 height 9
click at [488, 49] on icon "Save" at bounding box center [978, 48] width 7 height 6
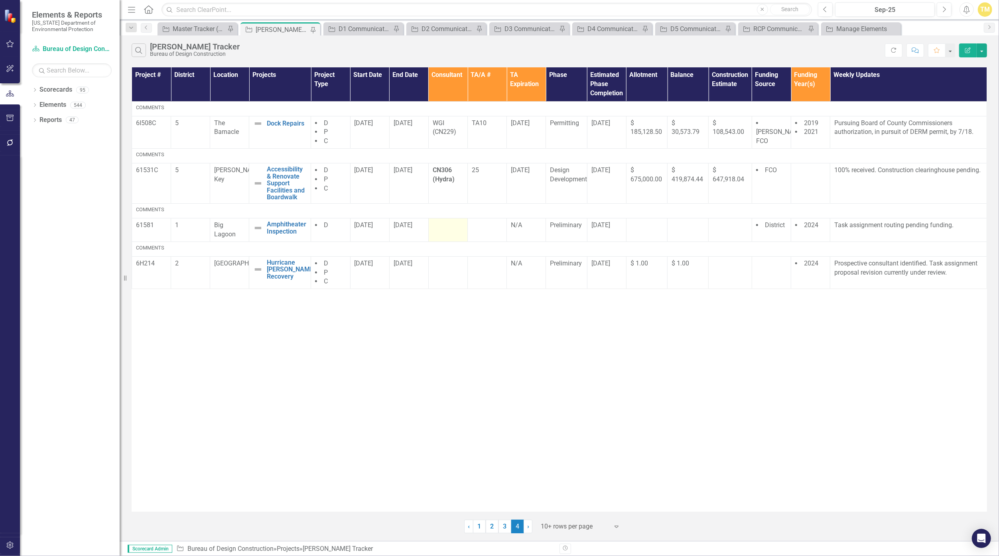
click at [448, 230] on td at bounding box center [447, 231] width 39 height 24
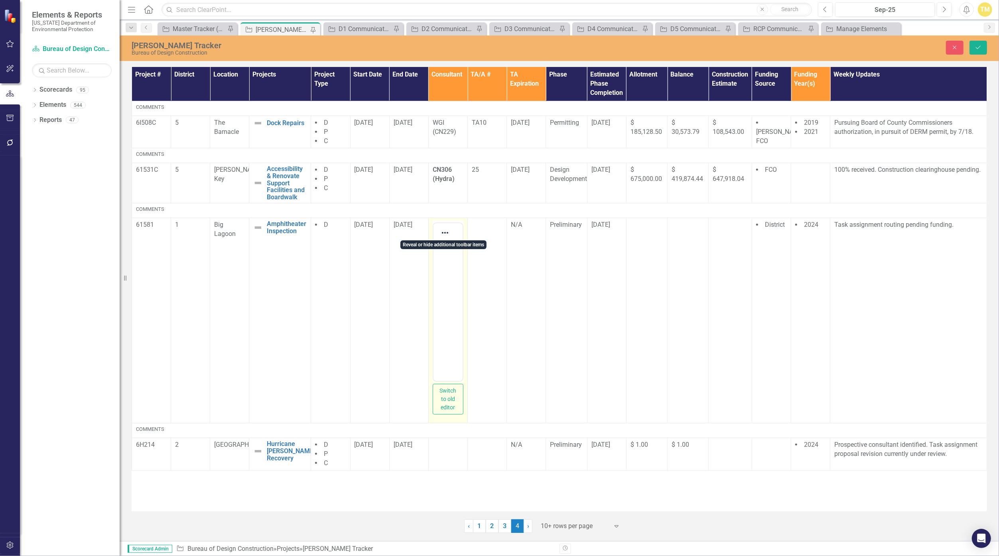
click at [443, 262] on body "Rich Text Area. Press ALT-0 for help." at bounding box center [447, 302] width 29 height 120
click at [455, 257] on body "CN" at bounding box center [447, 302] width 29 height 120
drag, startPoint x: 455, startPoint y: 257, endPoint x: 866, endPoint y: 487, distance: 471.8
click at [433, 246] on body "CN825 (JGP)" at bounding box center [447, 302] width 29 height 120
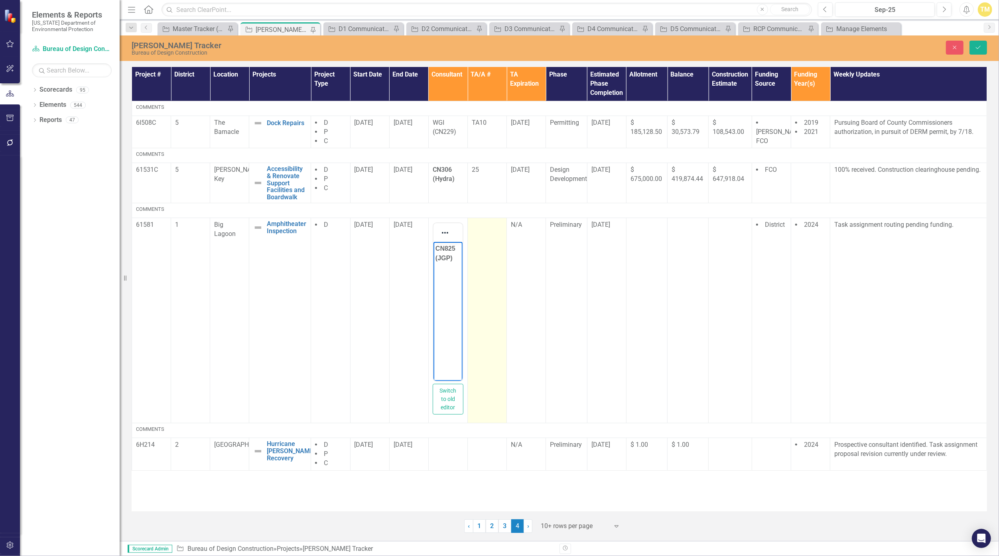
click at [488, 253] on td at bounding box center [487, 320] width 39 height 205
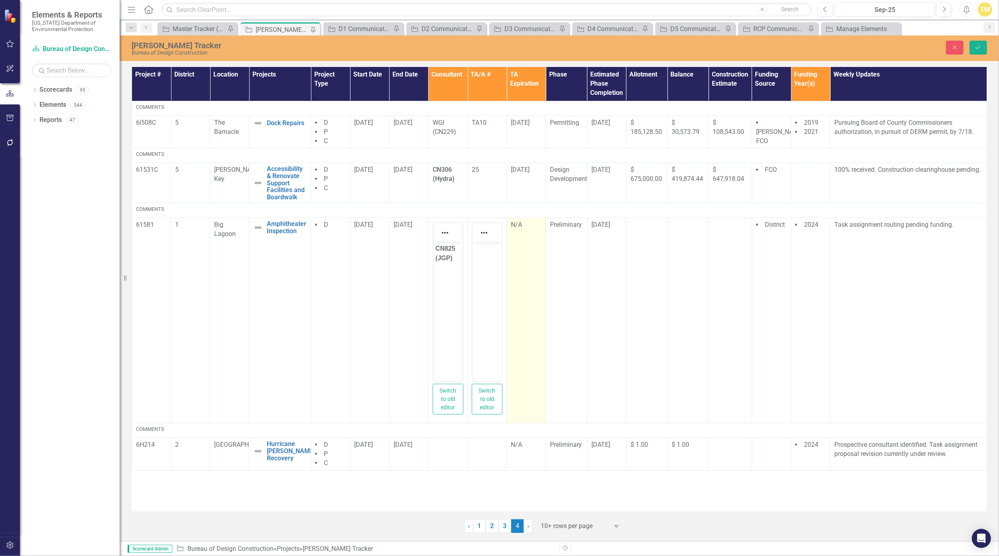
drag, startPoint x: 490, startPoint y: 253, endPoint x: 538, endPoint y: 279, distance: 55.3
click at [488, 279] on td "N/A" at bounding box center [526, 320] width 39 height 205
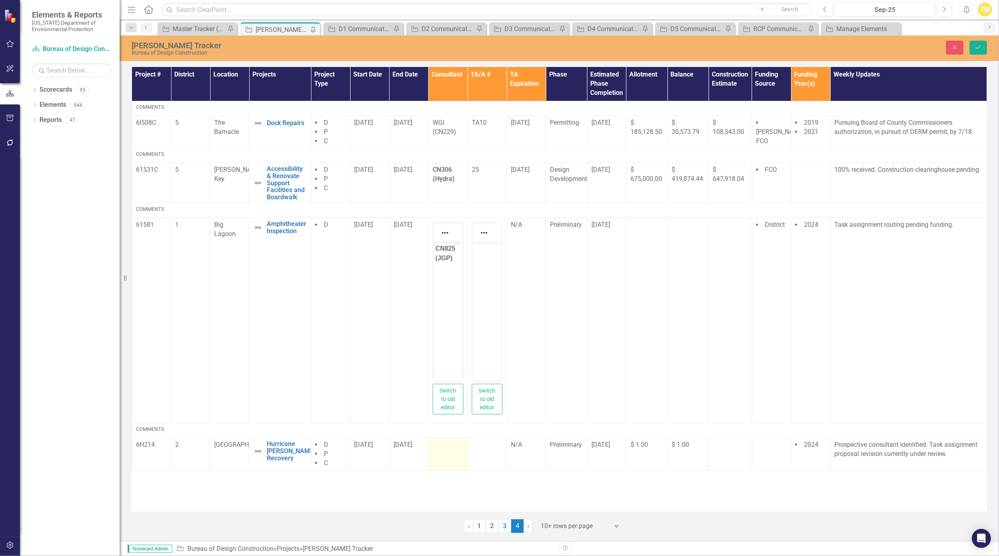
click at [447, 457] on td at bounding box center [447, 454] width 39 height 33
click at [449, 473] on p "Rich Text Area. Press ALT-0 for help." at bounding box center [447, 469] width 25 height 10
click at [436, 470] on p "CSA" at bounding box center [447, 469] width 25 height 10
click at [487, 458] on td at bounding box center [486, 540] width 39 height 205
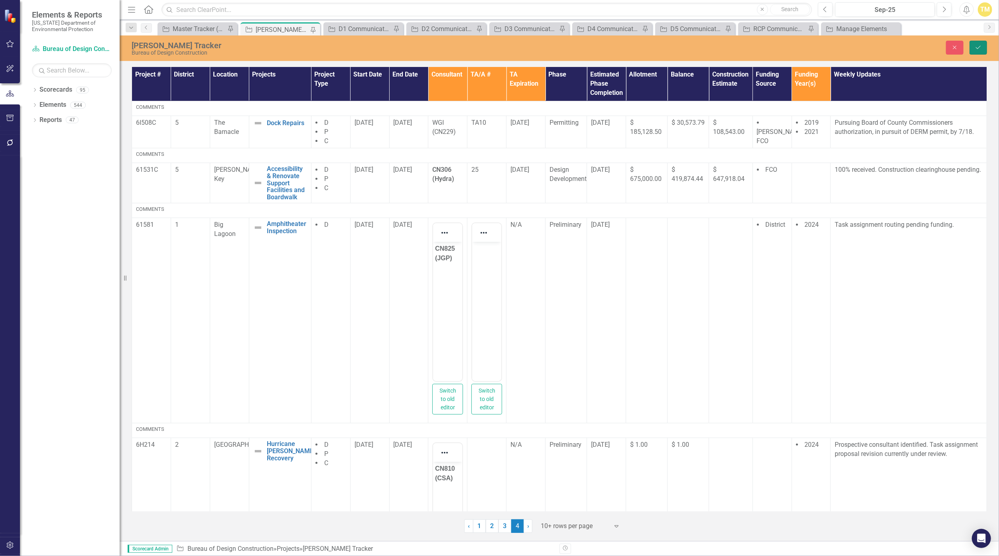
click at [488, 49] on icon "Save" at bounding box center [978, 48] width 7 height 6
